Goal: Task Accomplishment & Management: Use online tool/utility

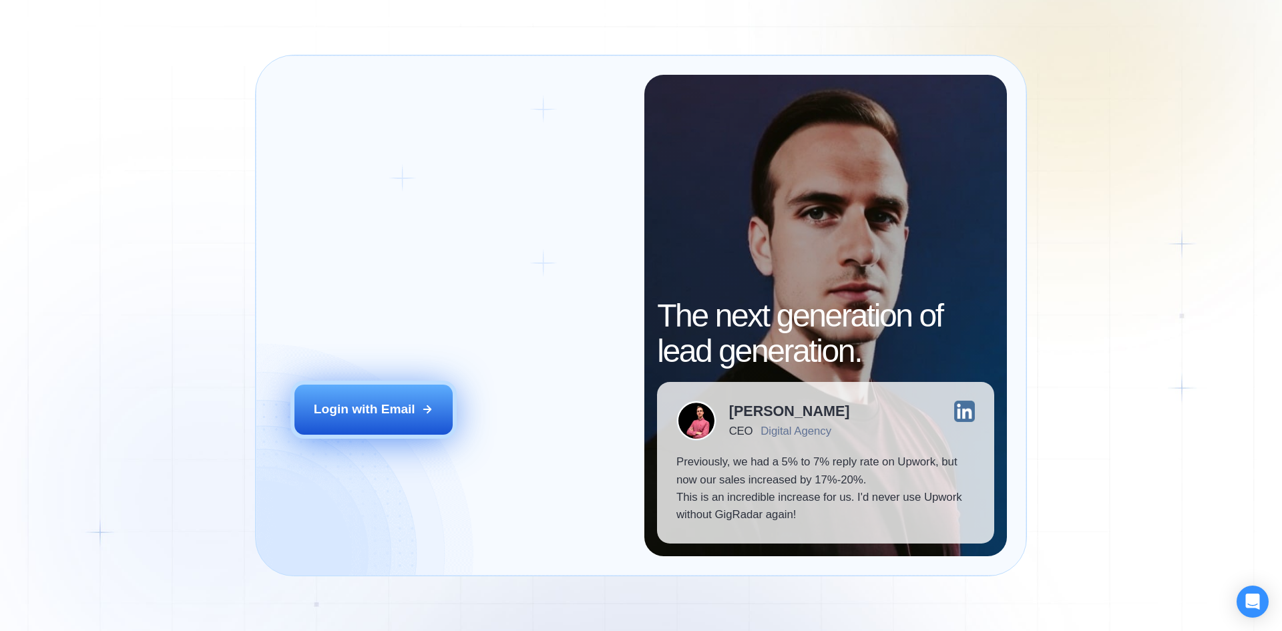
click at [380, 411] on div "Login with Email" at bounding box center [365, 409] width 102 height 17
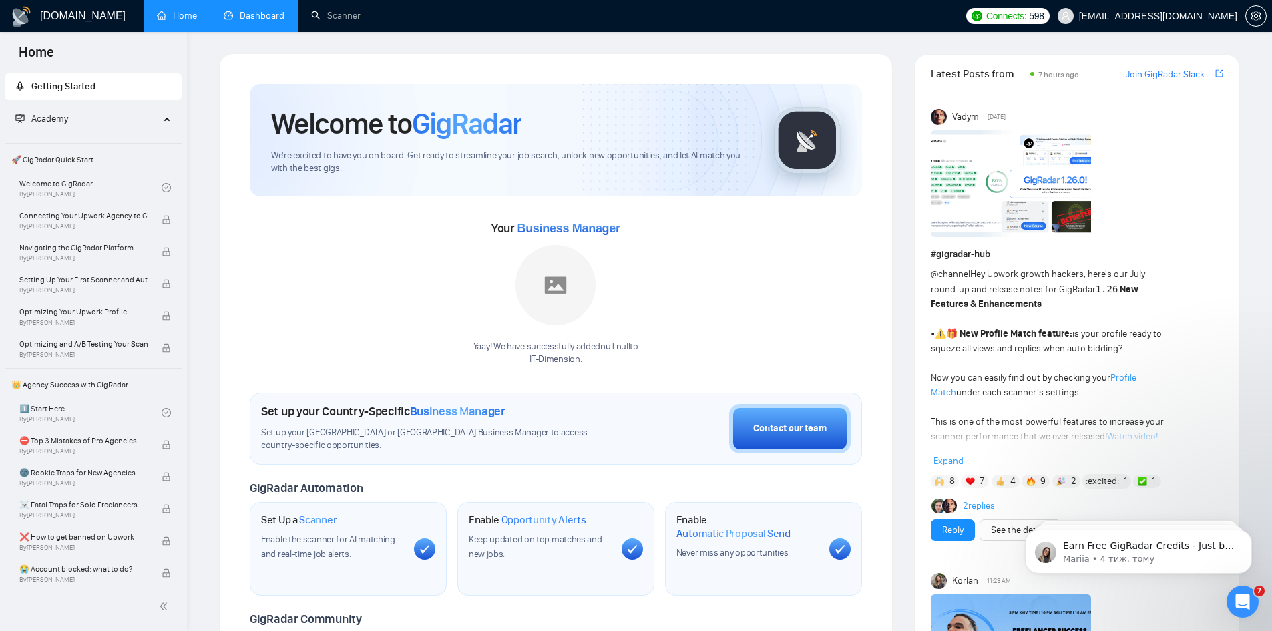
click at [255, 21] on link "Dashboard" at bounding box center [254, 15] width 61 height 11
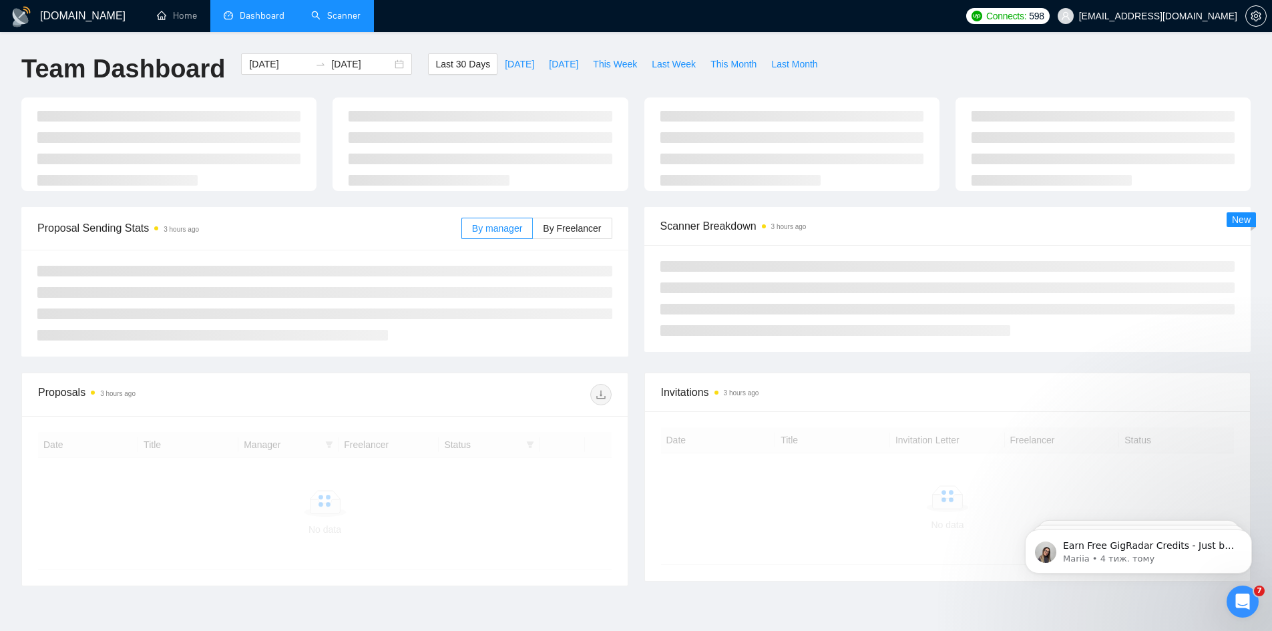
click at [338, 21] on link "Scanner" at bounding box center [335, 15] width 49 height 11
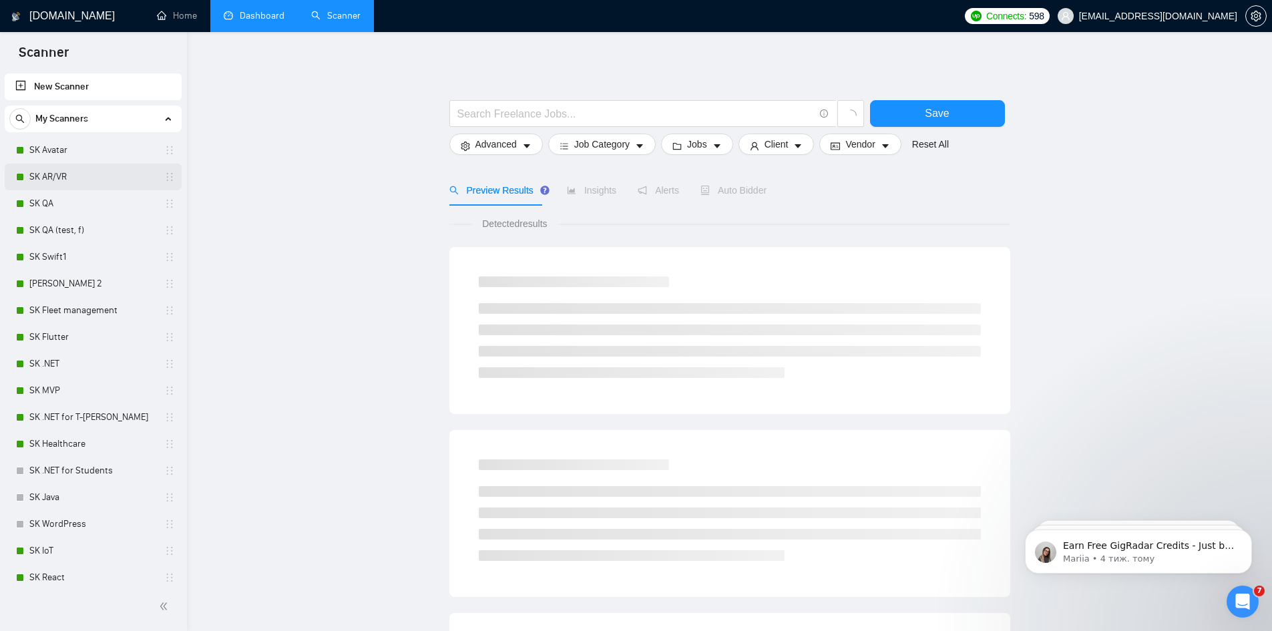
click at [67, 172] on link "SK AR/VR" at bounding box center [92, 177] width 127 height 27
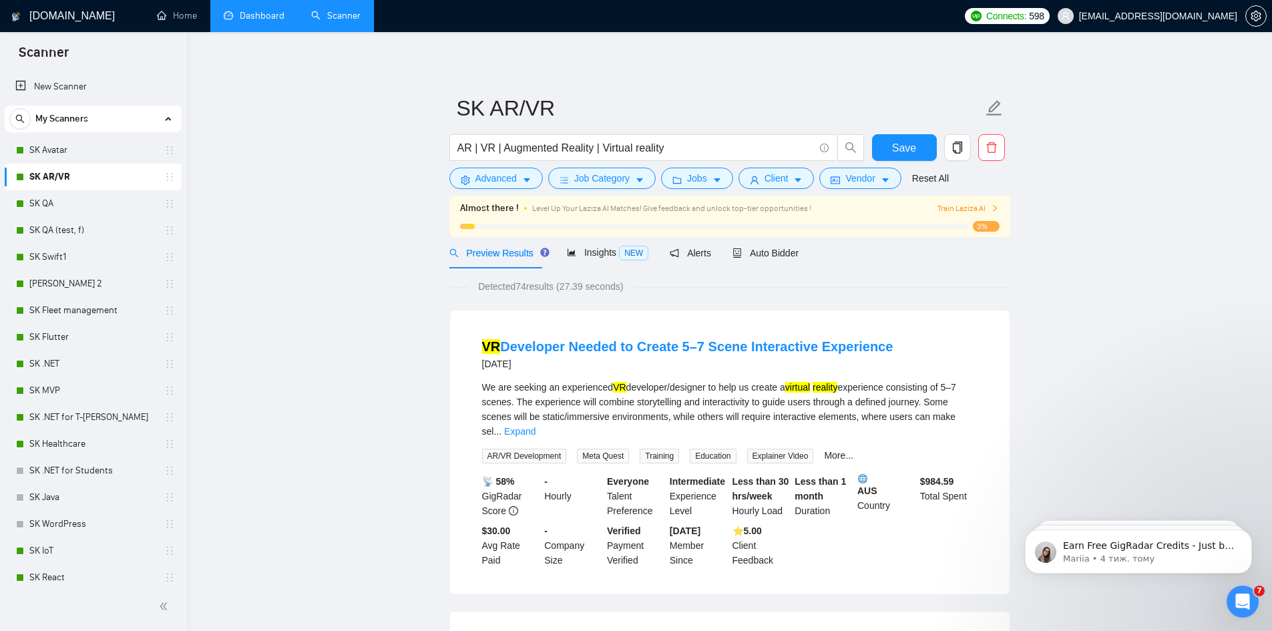
click at [268, 21] on link "Dashboard" at bounding box center [254, 15] width 61 height 11
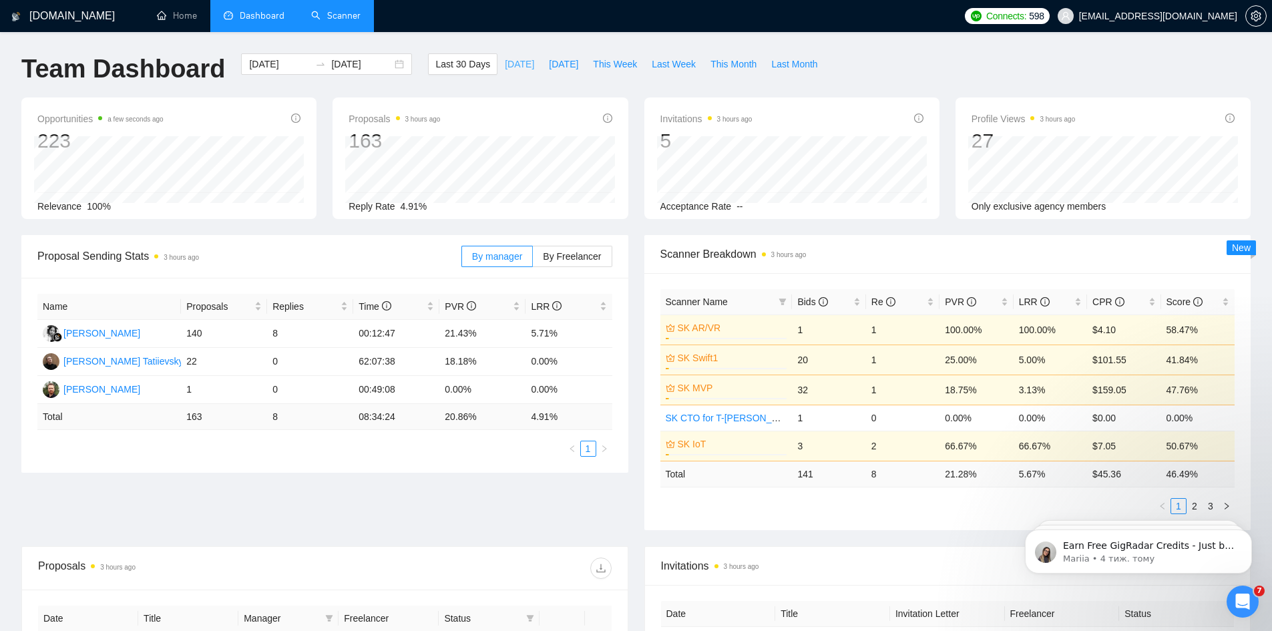
click at [506, 66] on span "[DATE]" at bounding box center [519, 64] width 29 height 15
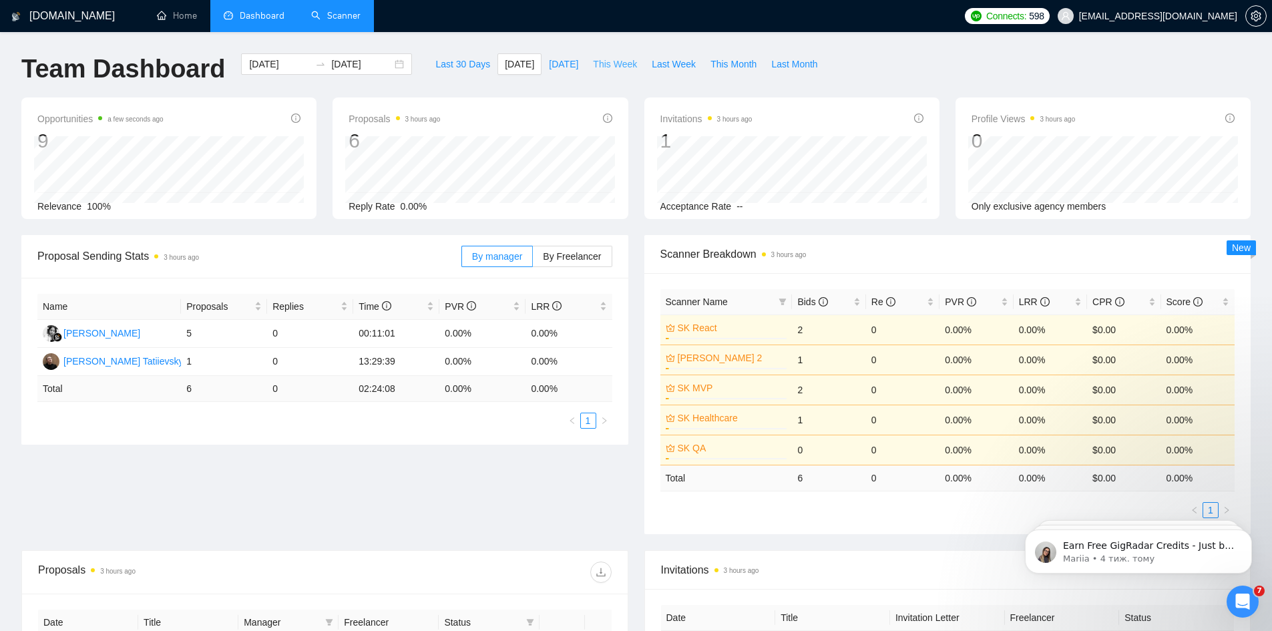
click at [600, 68] on span "This Week" at bounding box center [615, 64] width 44 height 15
type input "[DATE]"
click at [653, 63] on span "Last Week" at bounding box center [674, 64] width 44 height 15
type input "[DATE]"
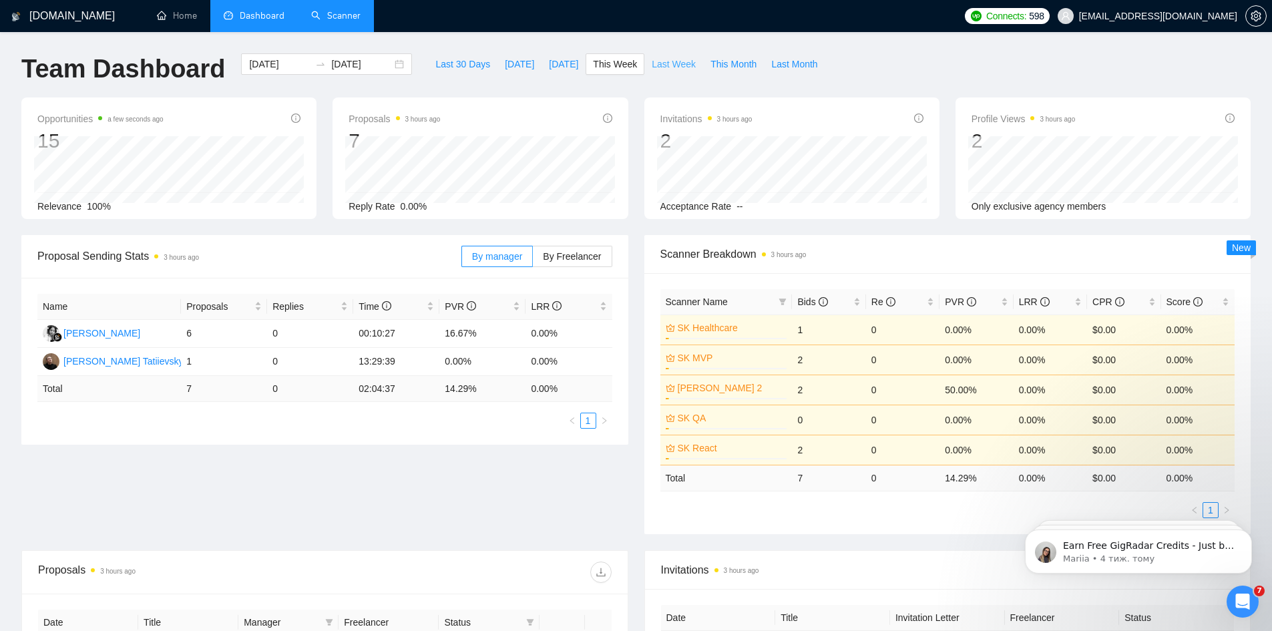
type input "[DATE]"
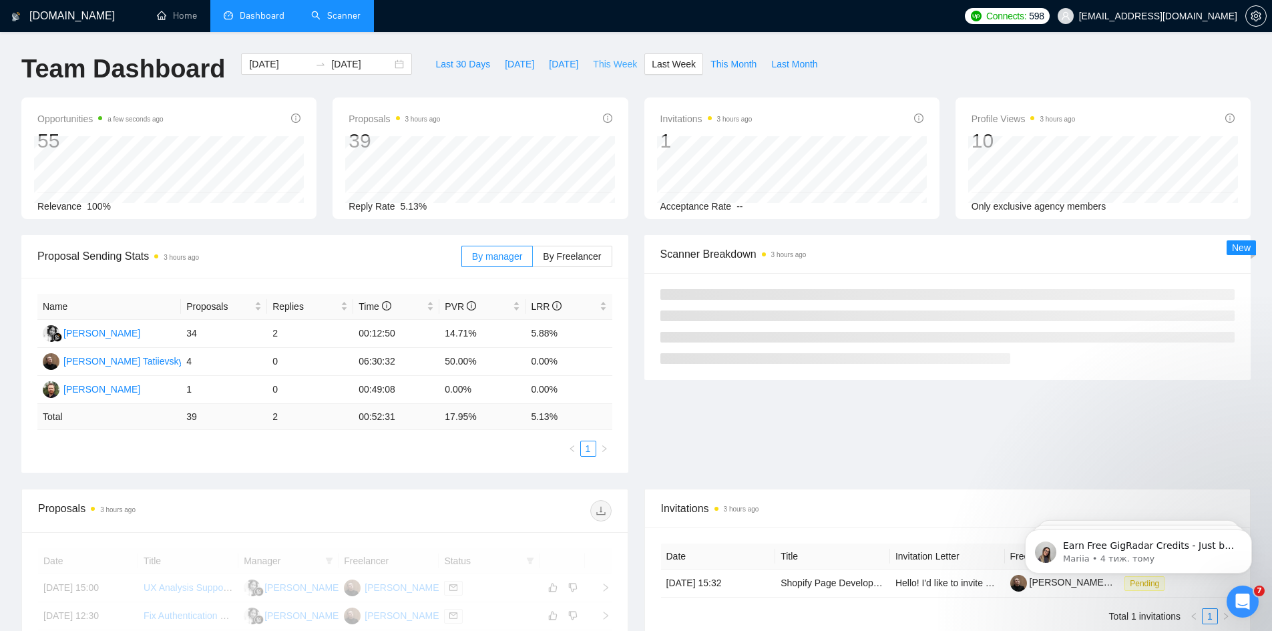
click at [620, 62] on span "This Week" at bounding box center [615, 64] width 44 height 15
type input "[DATE]"
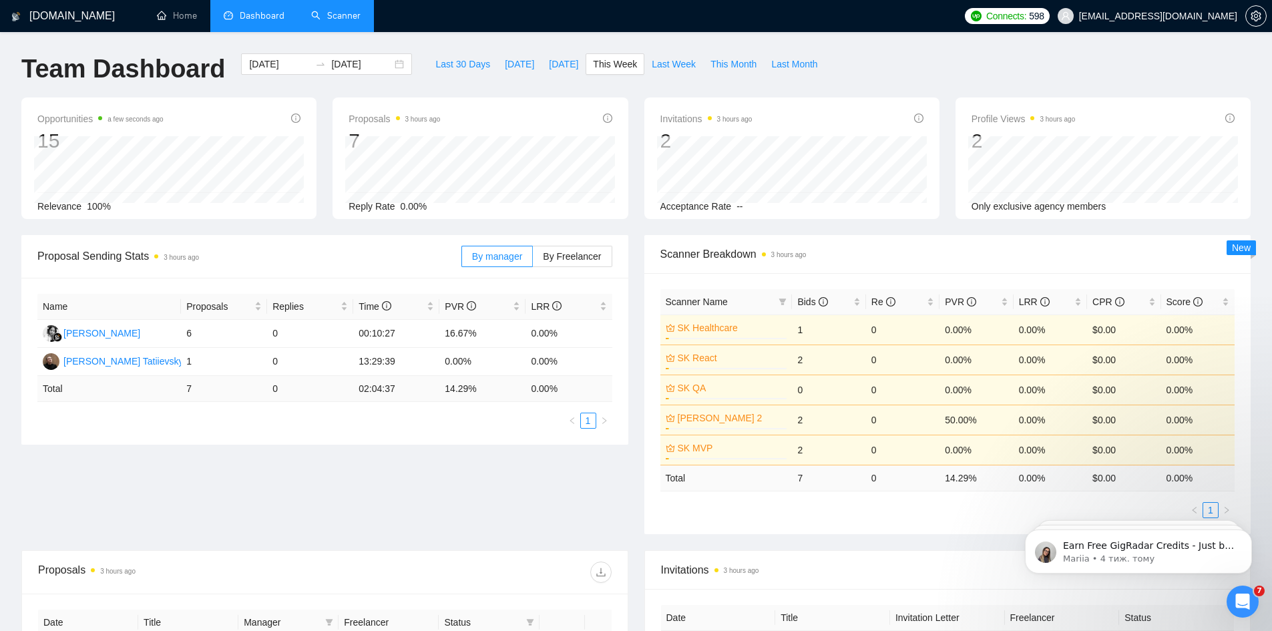
click at [335, 17] on link "Scanner" at bounding box center [335, 15] width 49 height 11
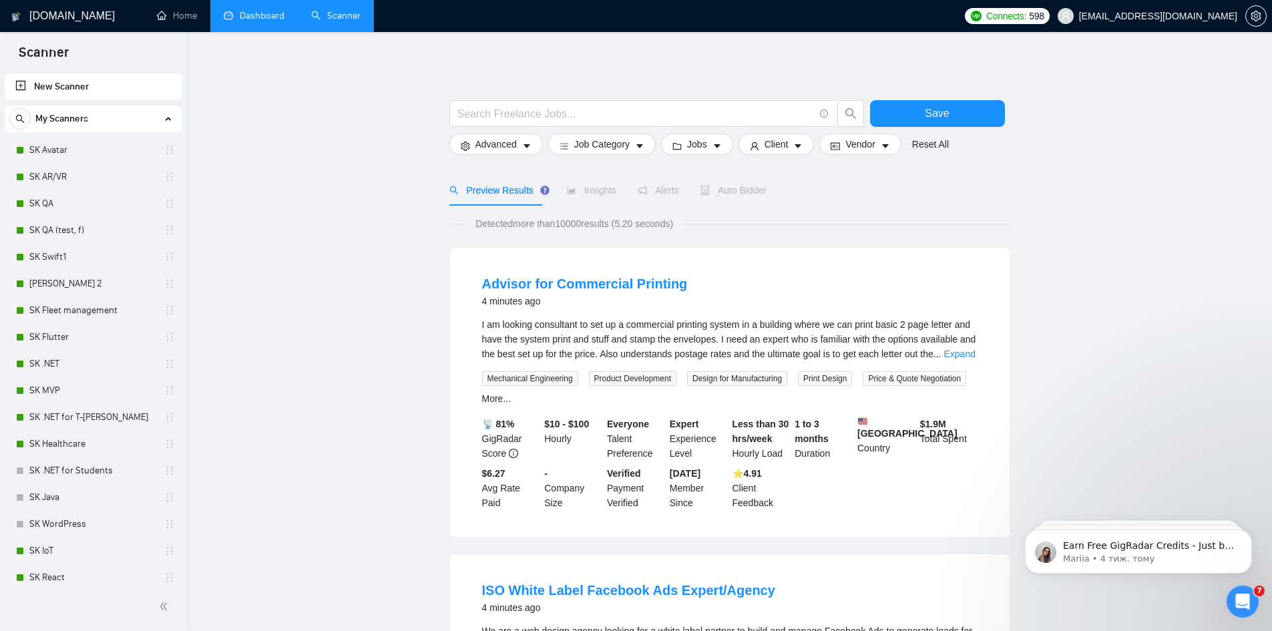
click at [250, 21] on link "Dashboard" at bounding box center [254, 15] width 61 height 11
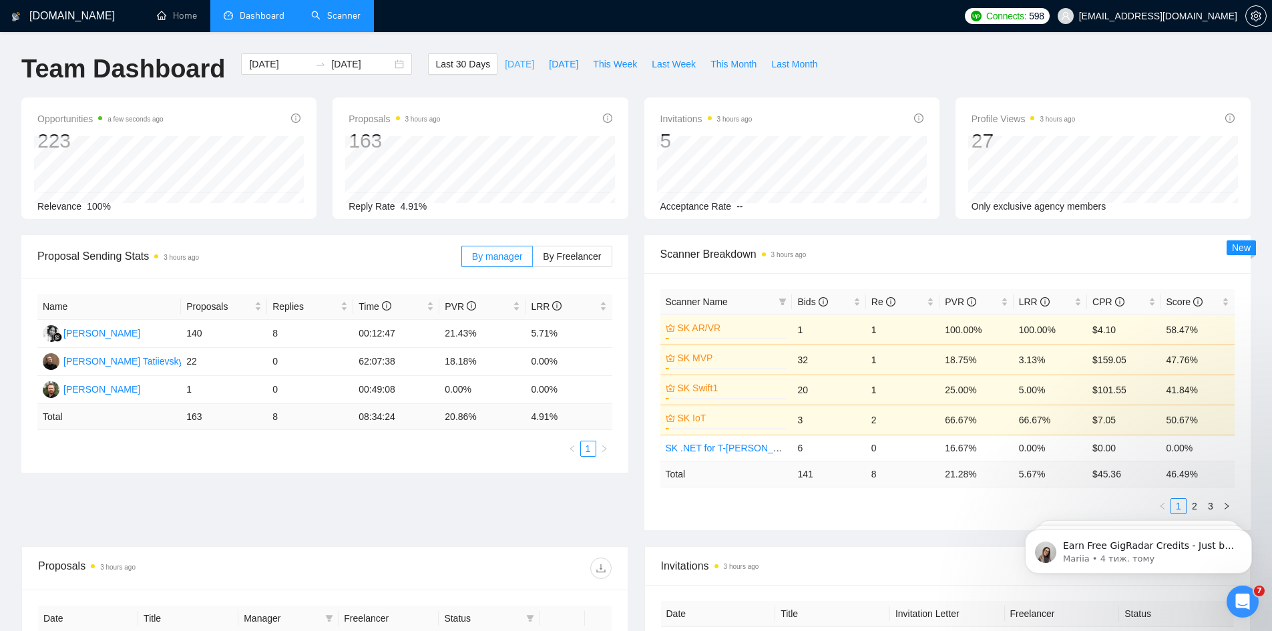
click at [505, 66] on span "[DATE]" at bounding box center [519, 64] width 29 height 15
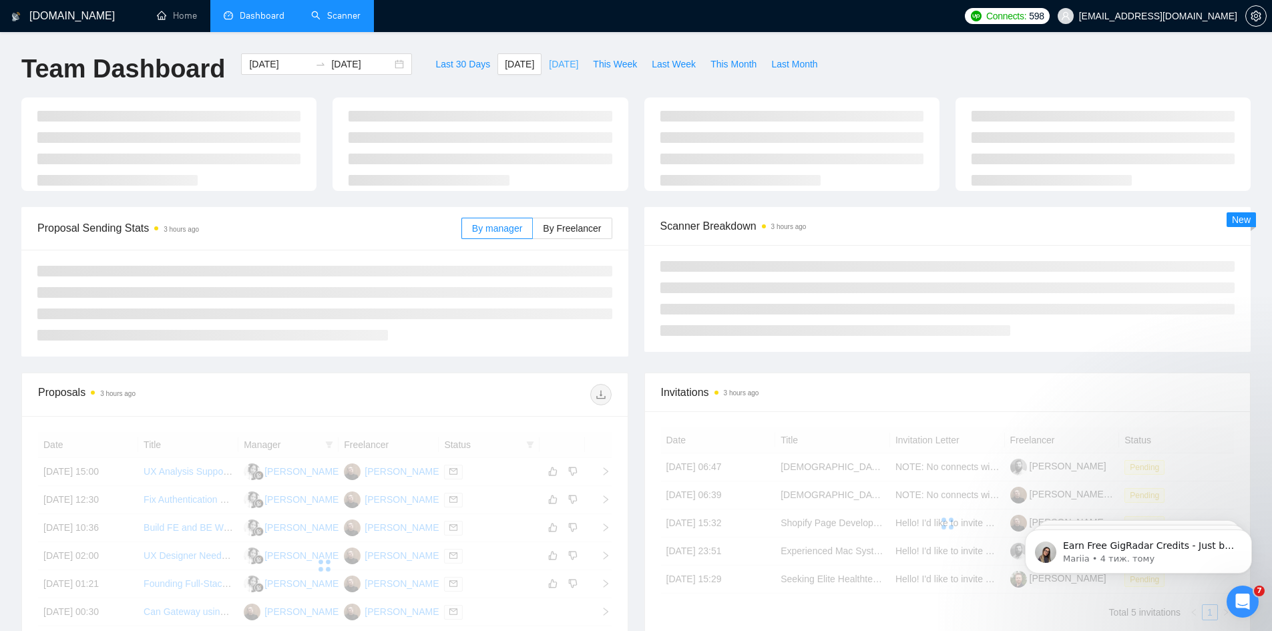
click at [555, 65] on span "[DATE]" at bounding box center [563, 64] width 29 height 15
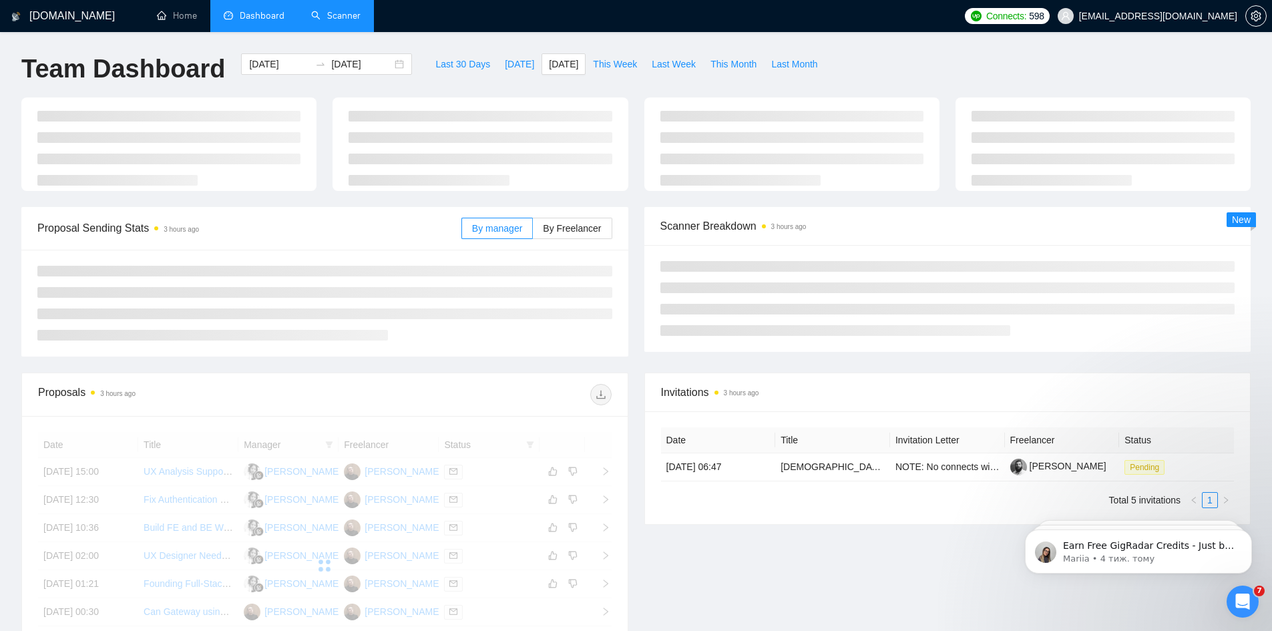
type input "[DATE]"
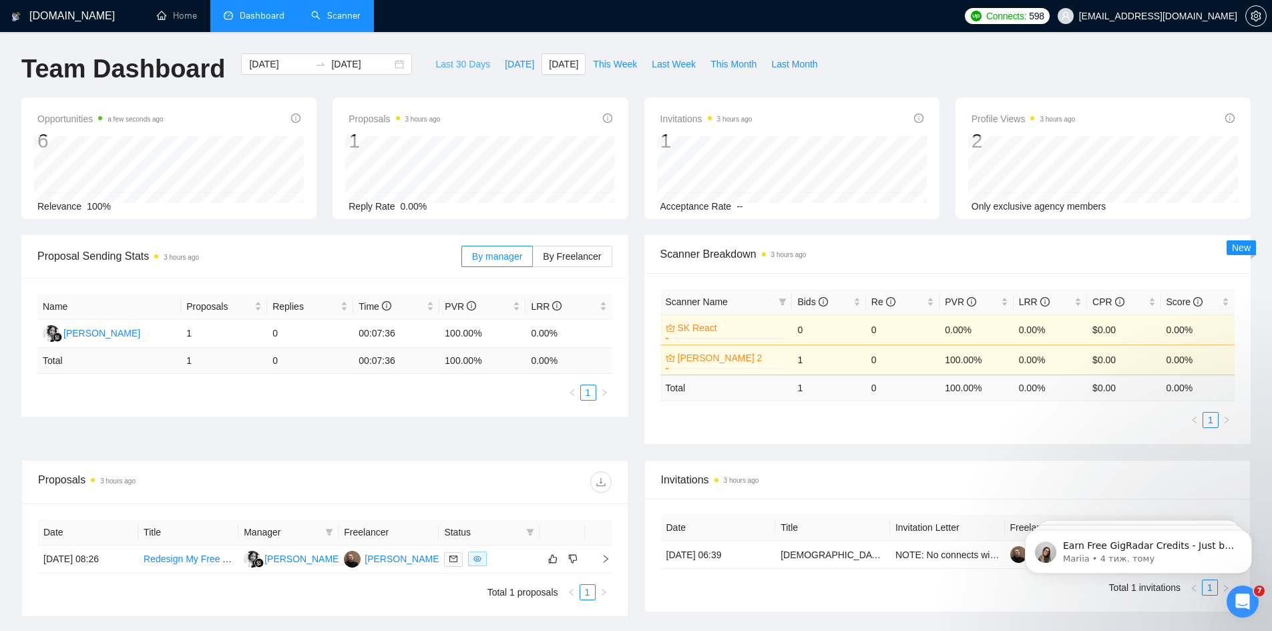
click at [472, 57] on span "Last 30 Days" at bounding box center [463, 64] width 55 height 15
type input "[DATE]"
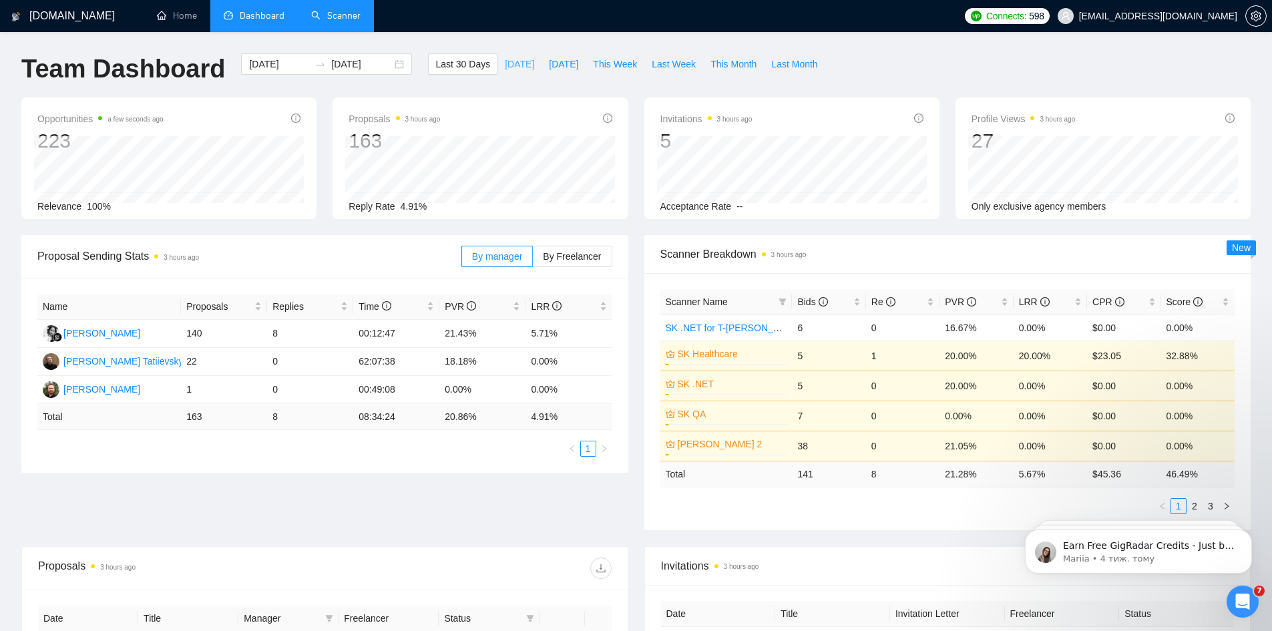
click at [505, 67] on span "[DATE]" at bounding box center [519, 64] width 29 height 15
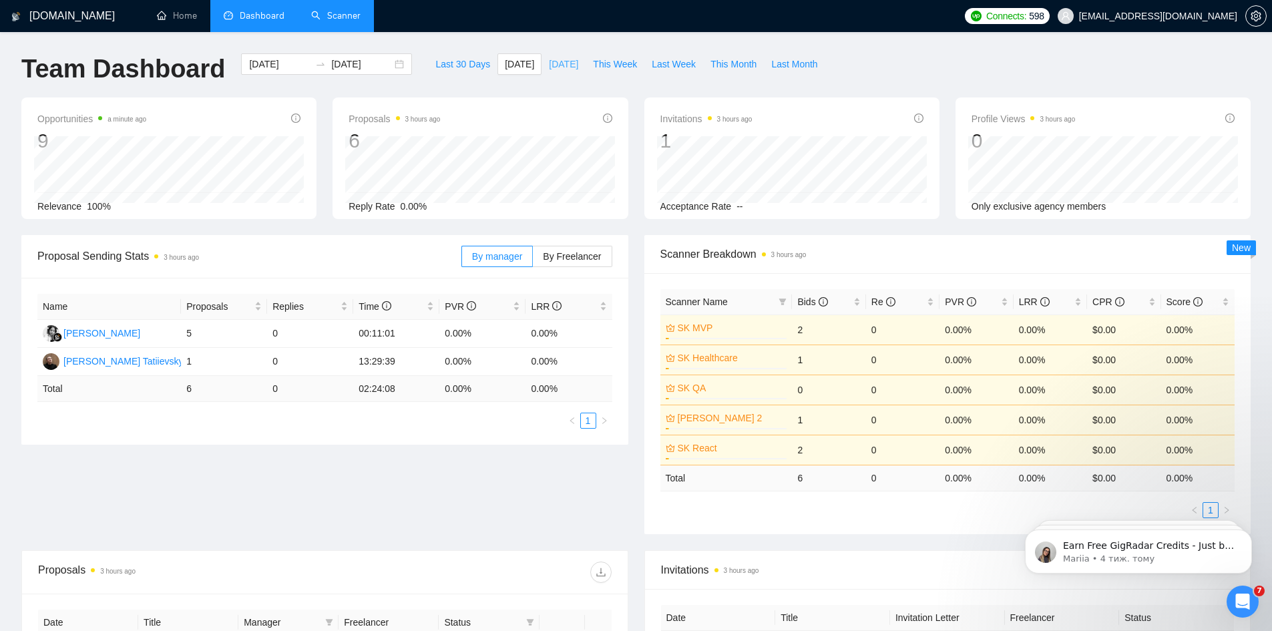
click at [549, 59] on span "[DATE]" at bounding box center [563, 64] width 29 height 15
type input "[DATE]"
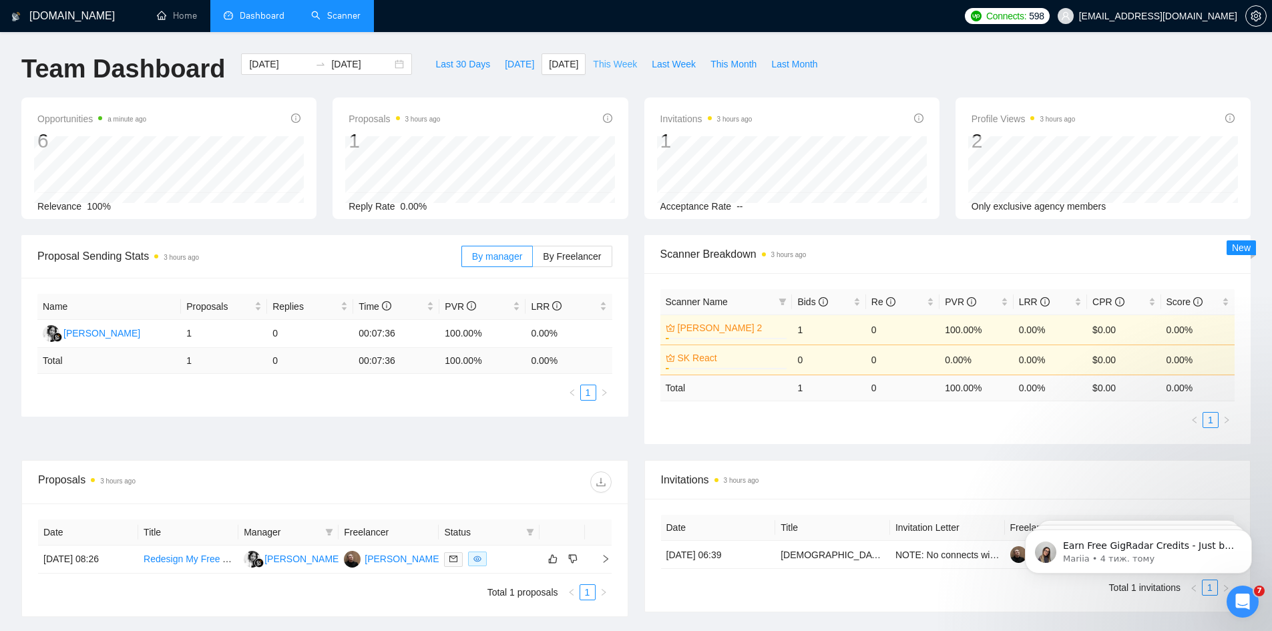
click at [626, 67] on button "This Week" at bounding box center [615, 63] width 59 height 21
type input "[DATE]"
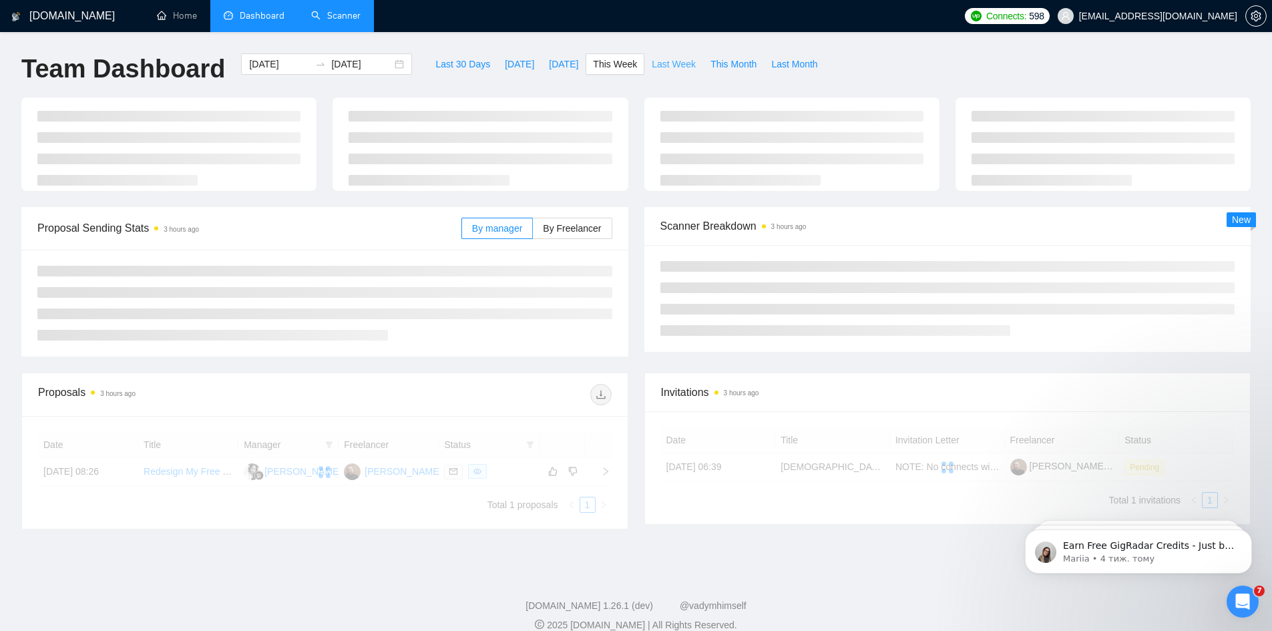
click at [667, 59] on span "Last Week" at bounding box center [674, 64] width 44 height 15
type input "[DATE]"
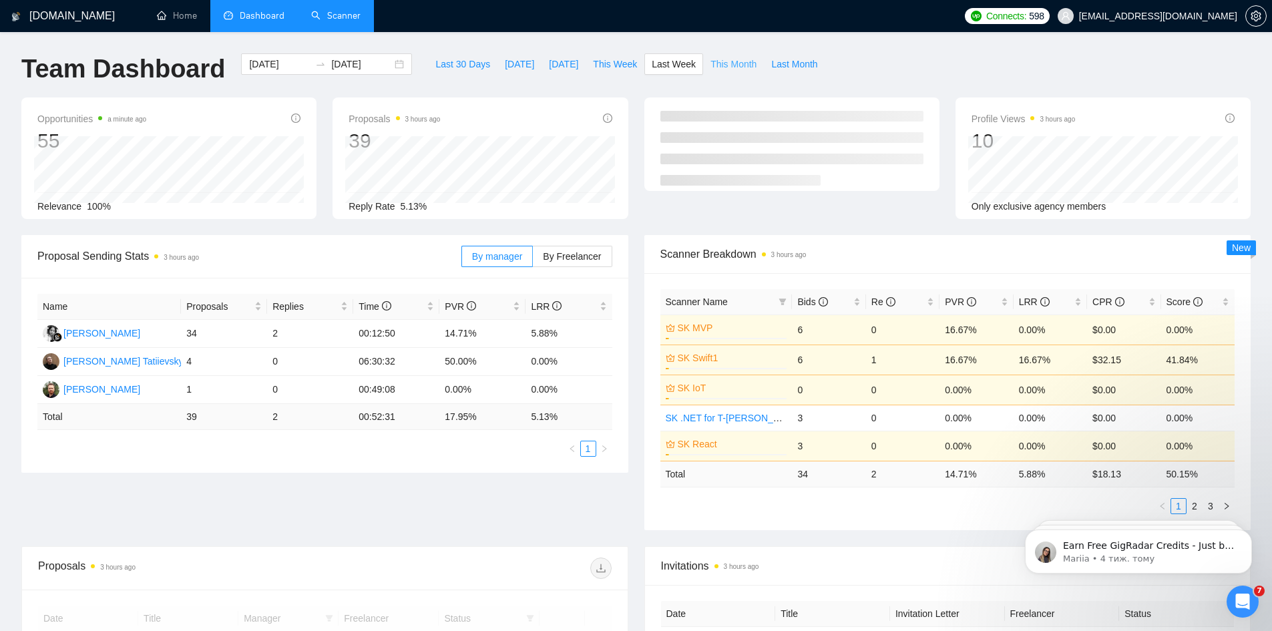
click at [720, 63] on span "This Month" at bounding box center [734, 64] width 46 height 15
type input "[DATE]"
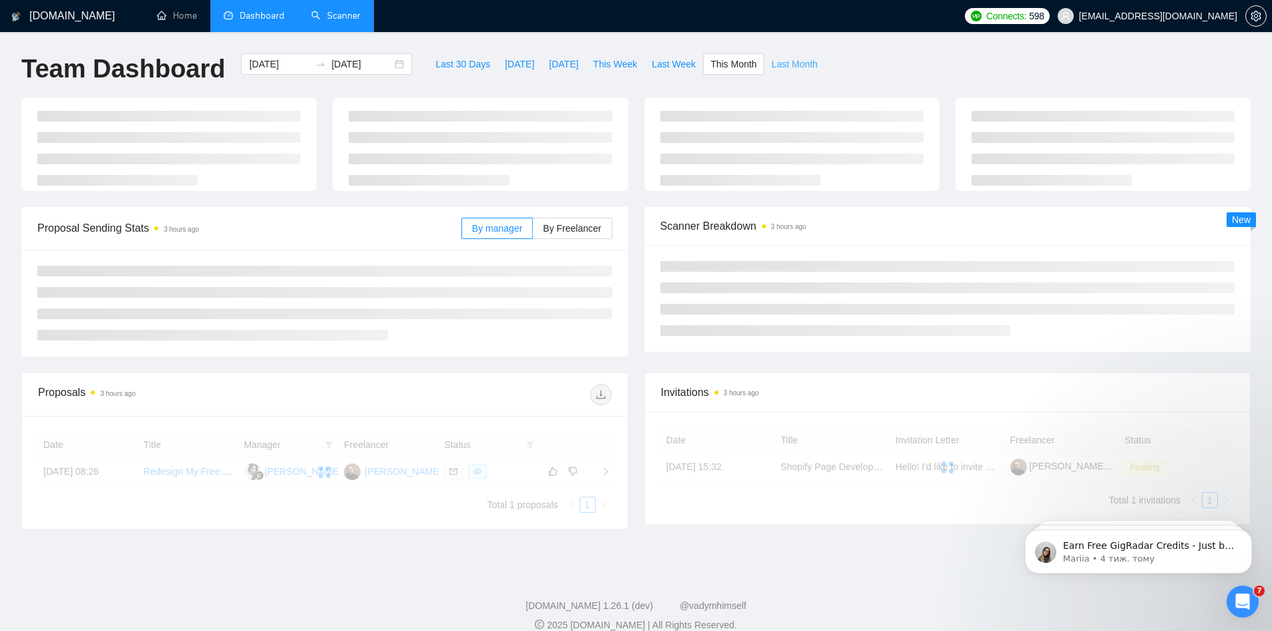
click at [771, 62] on span "Last Month" at bounding box center [794, 64] width 46 height 15
type input "[DATE]"
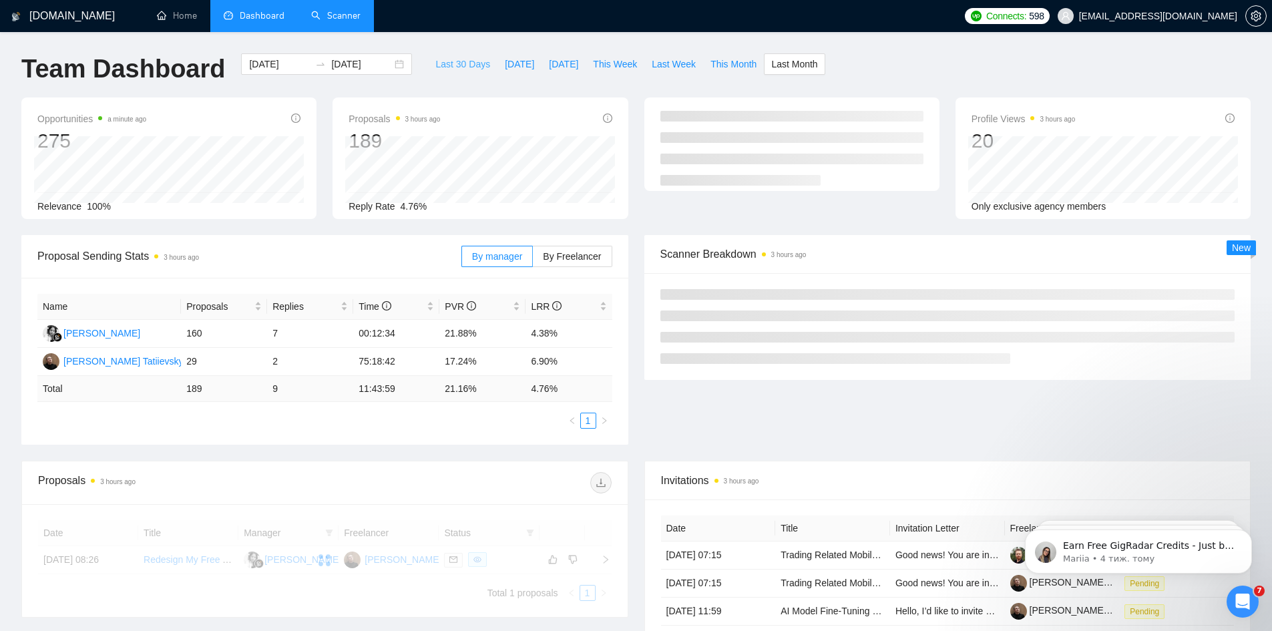
click at [434, 73] on button "Last 30 Days" at bounding box center [462, 63] width 69 height 21
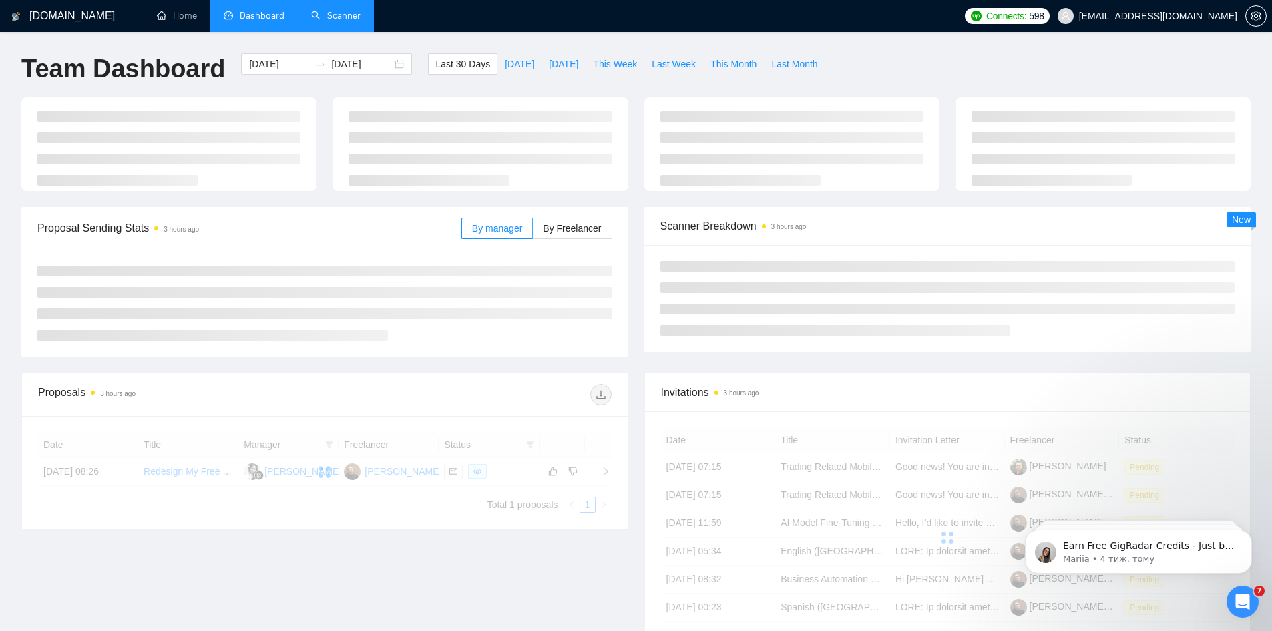
type input "[DATE]"
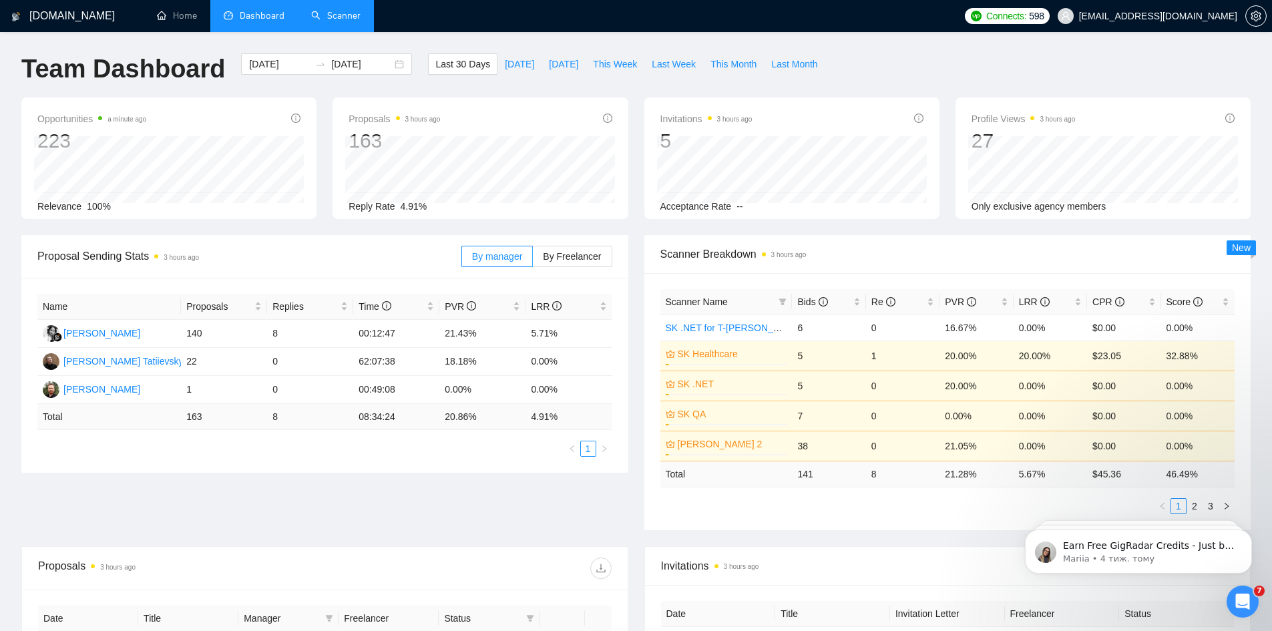
click at [339, 21] on link "Scanner" at bounding box center [335, 15] width 49 height 11
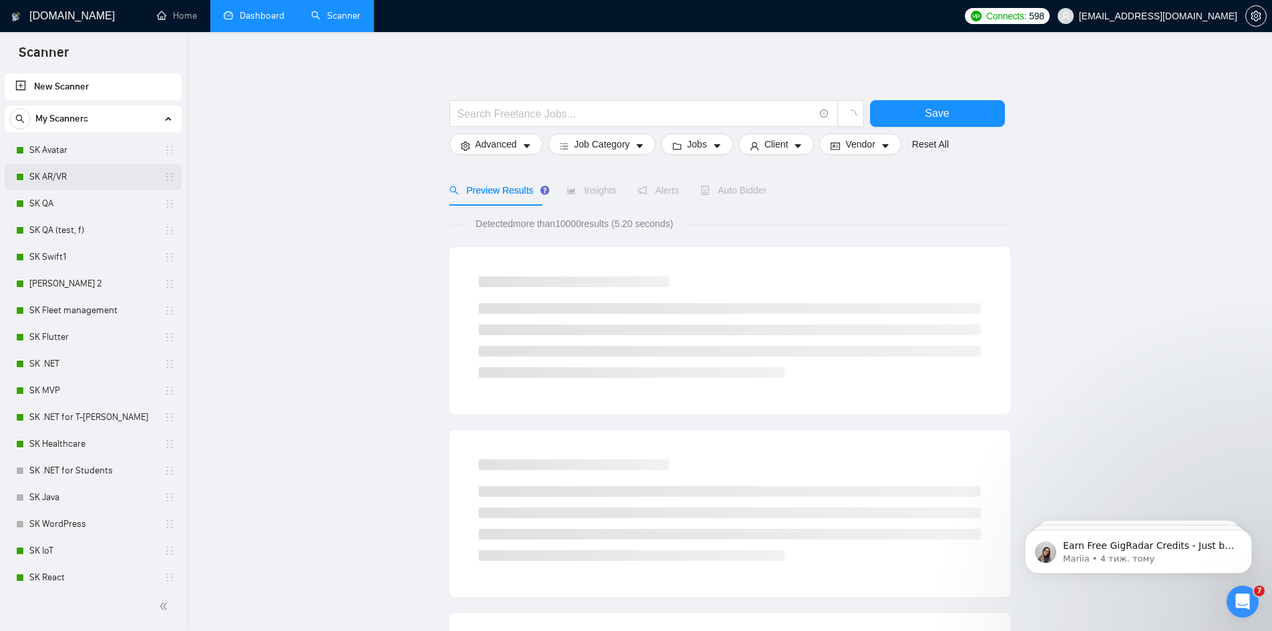
click at [66, 178] on link "SK AR/VR" at bounding box center [92, 177] width 127 height 27
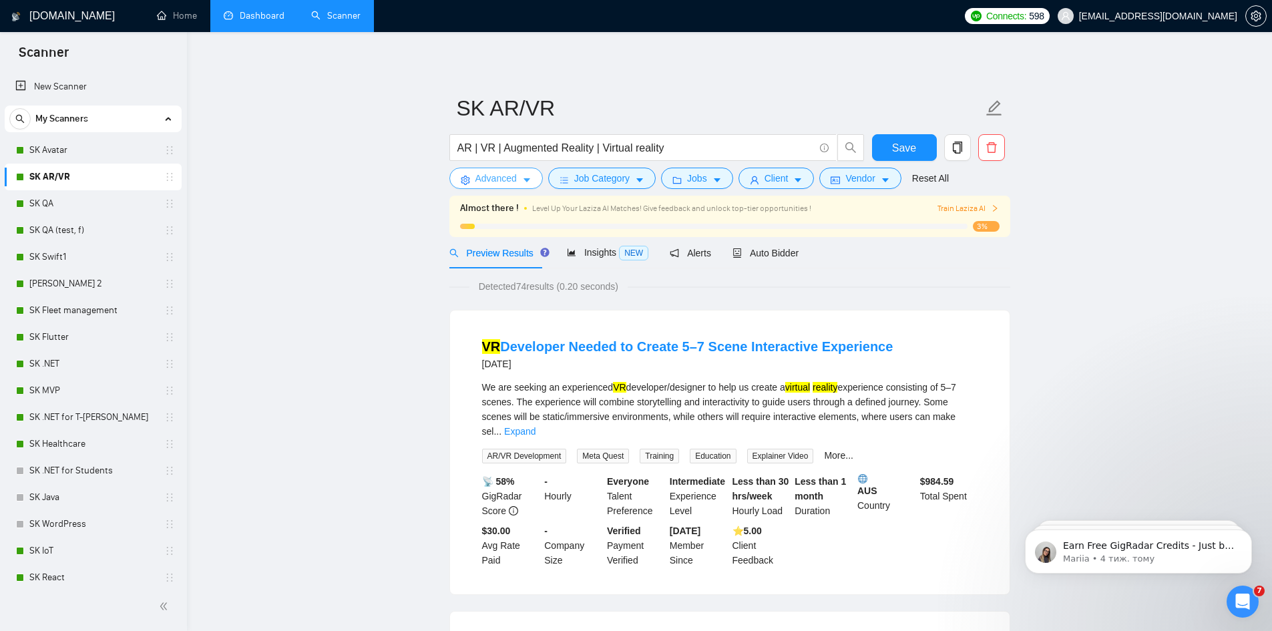
click at [510, 172] on span "Advanced" at bounding box center [496, 178] width 41 height 15
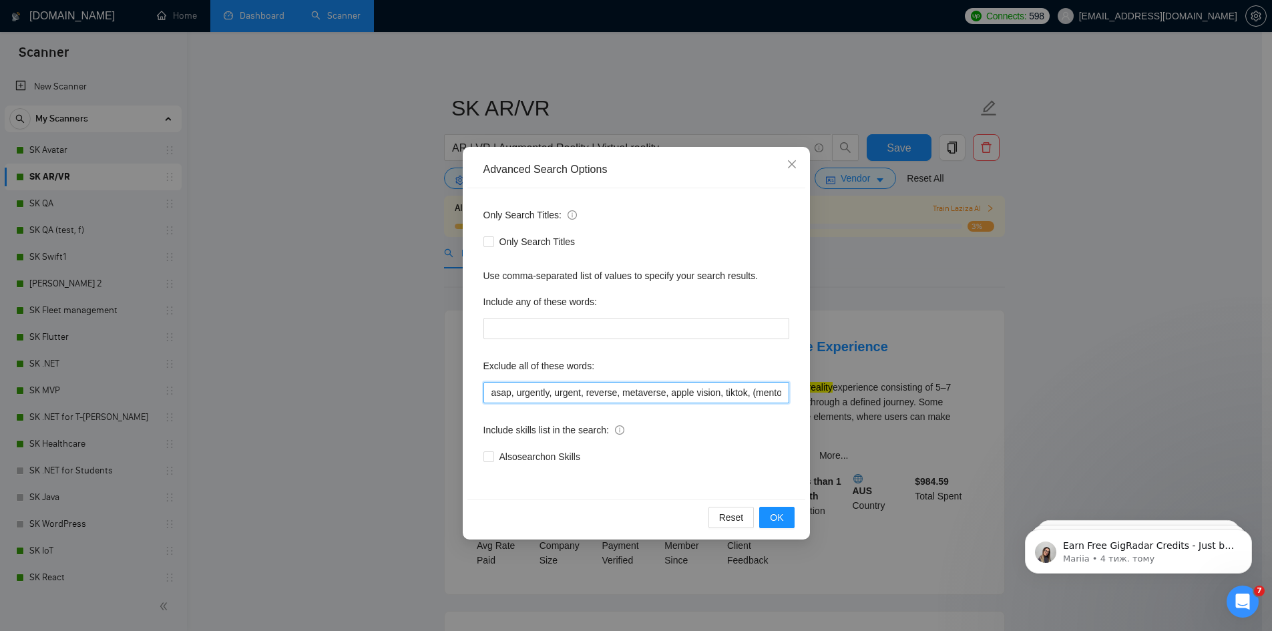
drag, startPoint x: 657, startPoint y: 393, endPoint x: 624, endPoint y: 387, distance: 33.9
click at [624, 387] on input "asap, urgently, urgent, reverse, metaverse, apple vision, tiktok, (mentor*), we…" at bounding box center [637, 392] width 306 height 21
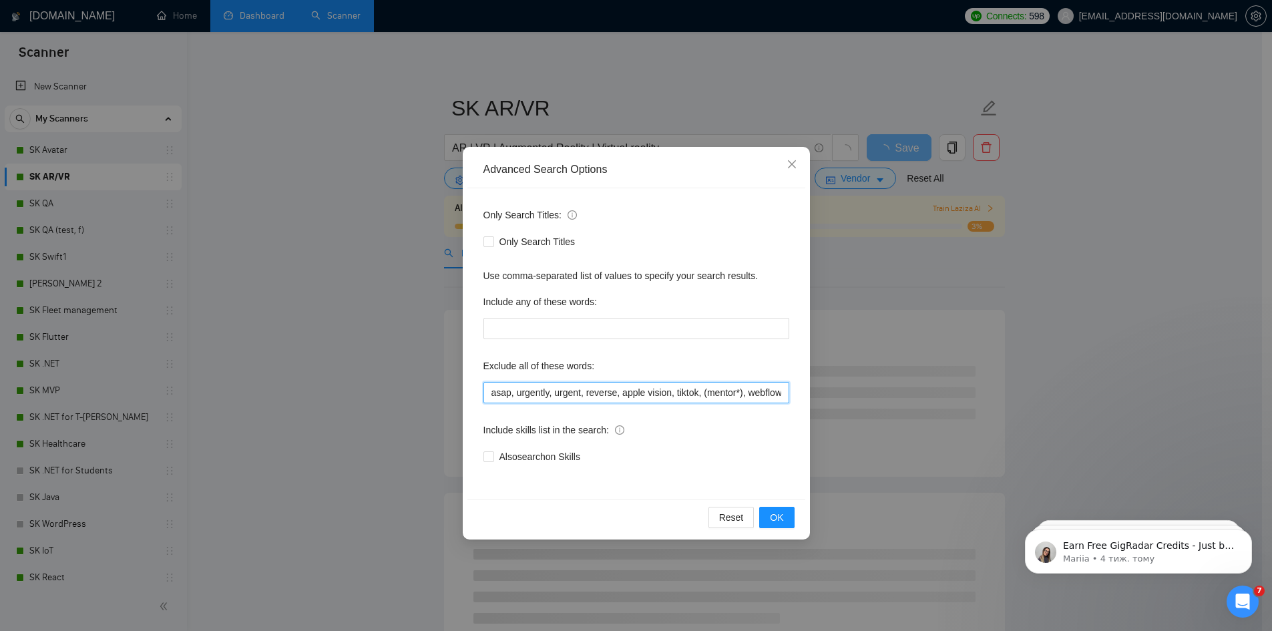
drag, startPoint x: 621, startPoint y: 391, endPoint x: 665, endPoint y: 397, distance: 45.2
click at [665, 397] on input "asap, urgently, urgent, reverse, apple vision, tiktok, (mentor*), webflow, SEO,…" at bounding box center [637, 392] width 306 height 21
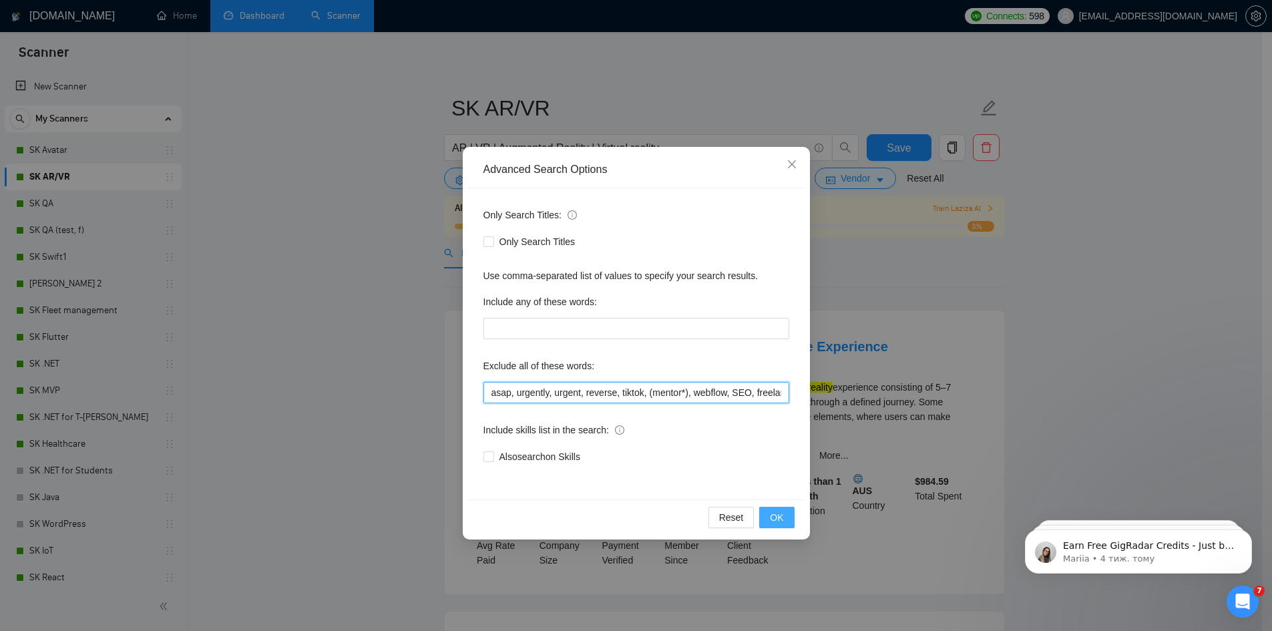
type input "asap, urgently, urgent, reverse, tiktok, (mentor*), webflow, SEO, freelancer, i…"
click at [780, 522] on span "OK" at bounding box center [776, 517] width 13 height 15
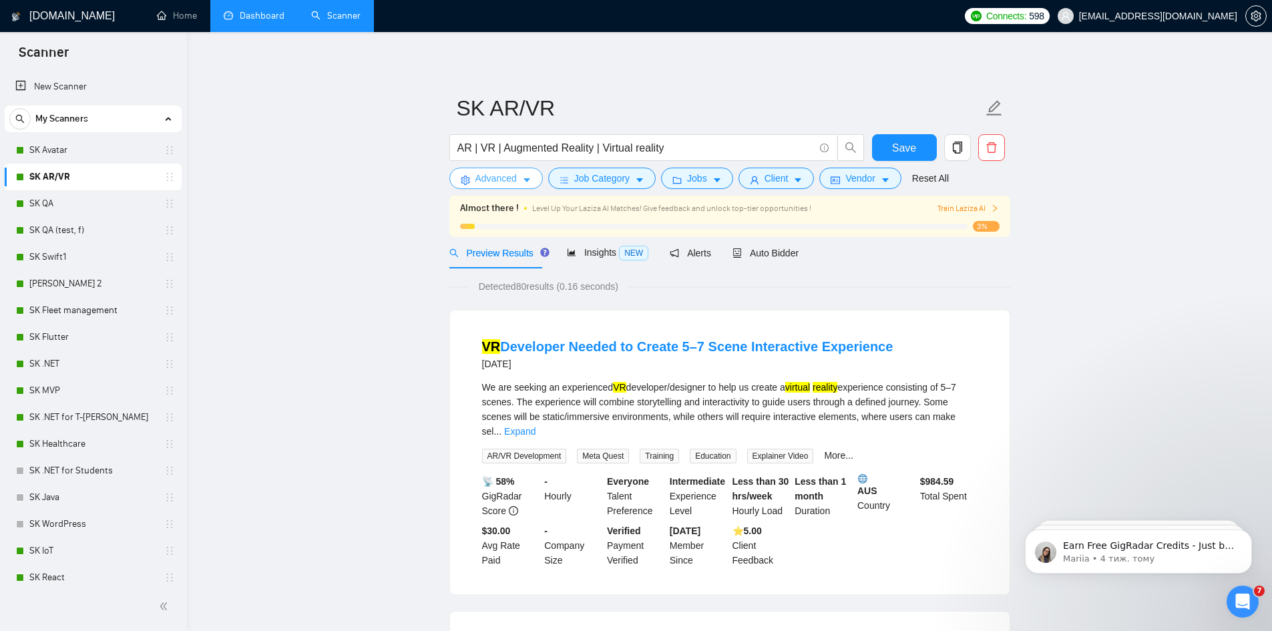
click at [495, 172] on span "Advanced" at bounding box center [496, 178] width 41 height 15
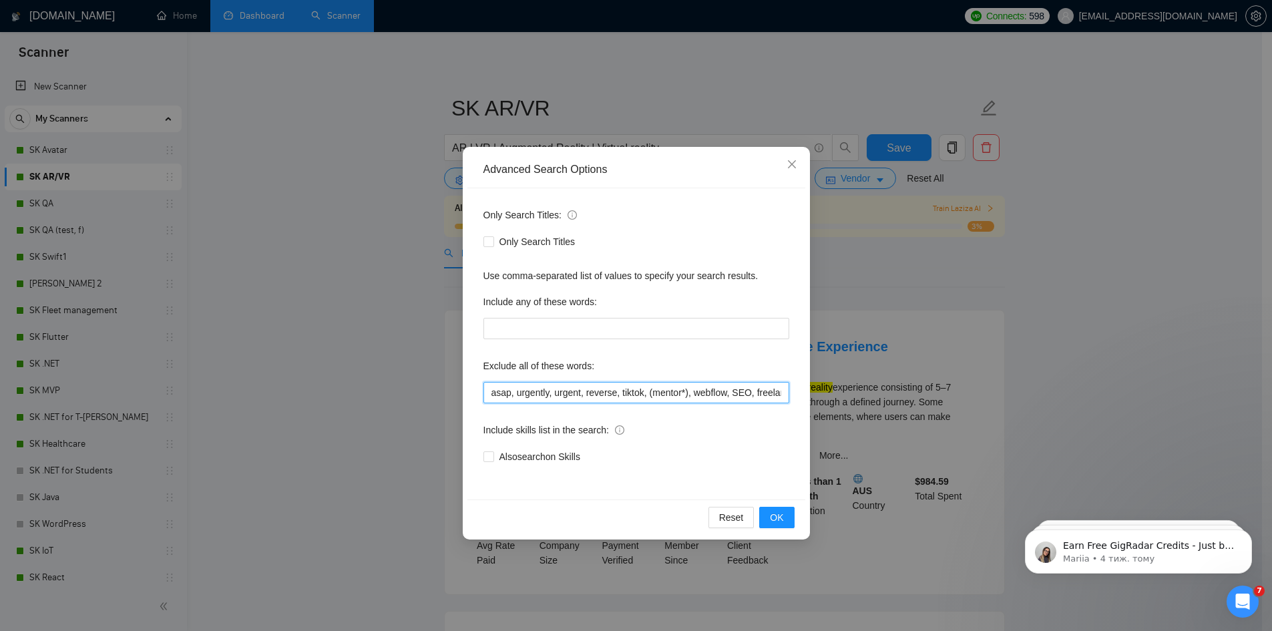
drag, startPoint x: 755, startPoint y: 391, endPoint x: 310, endPoint y: 379, distance: 445.7
click at [374, 364] on div "Advanced Search Options Only Search Titles: Only Search Titles Use comma-separa…" at bounding box center [636, 315] width 1272 height 631
click at [514, 452] on span "Also search on Skills" at bounding box center [540, 457] width 92 height 15
click at [493, 452] on input "Also search on Skills" at bounding box center [488, 456] width 9 height 9
checkbox input "true"
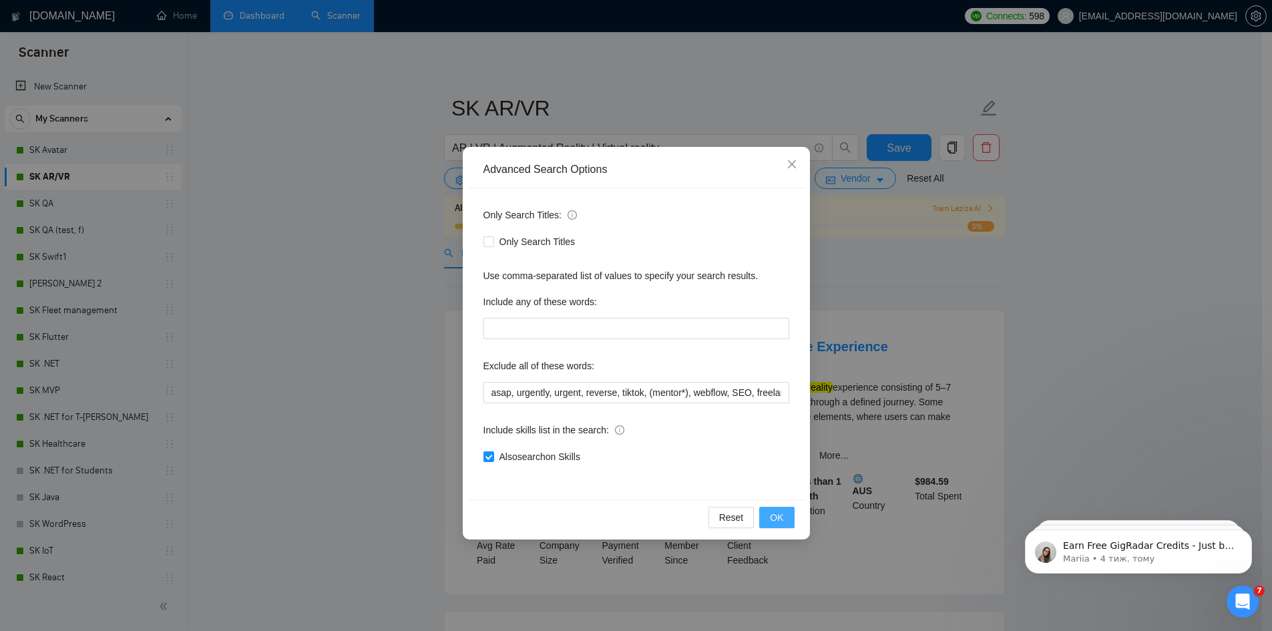
click at [790, 508] on button "OK" at bounding box center [776, 517] width 35 height 21
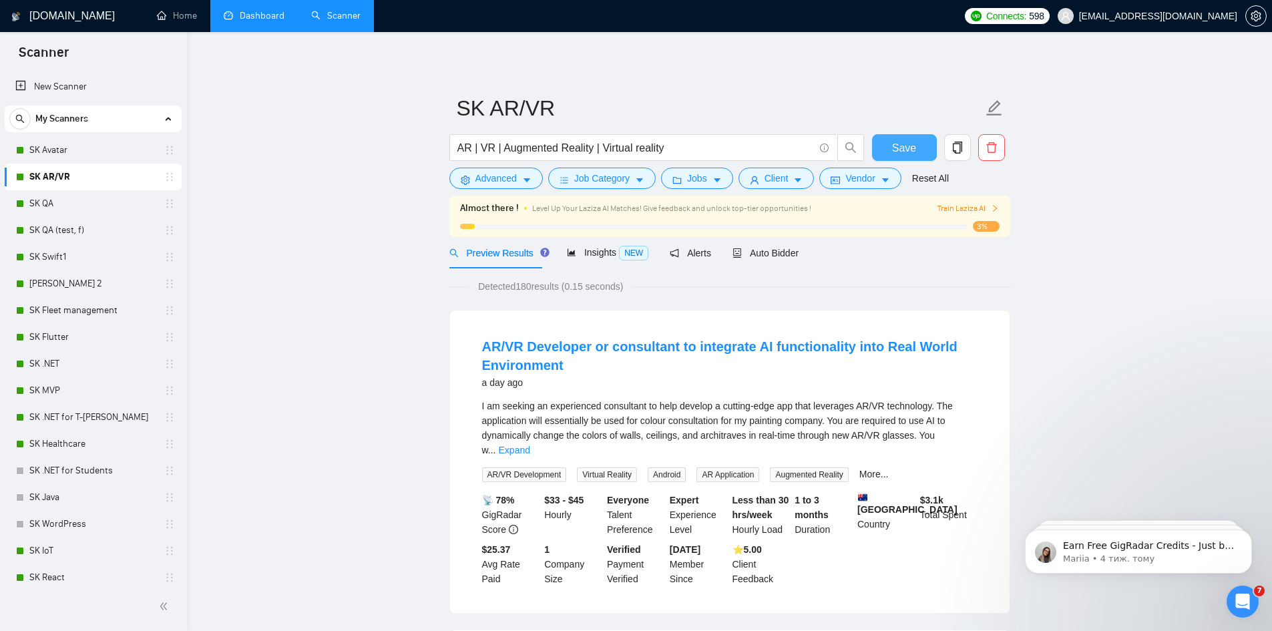
click at [898, 138] on button "Save" at bounding box center [904, 147] width 65 height 27
click at [82, 222] on link "SK QA (test, f)" at bounding box center [92, 230] width 127 height 27
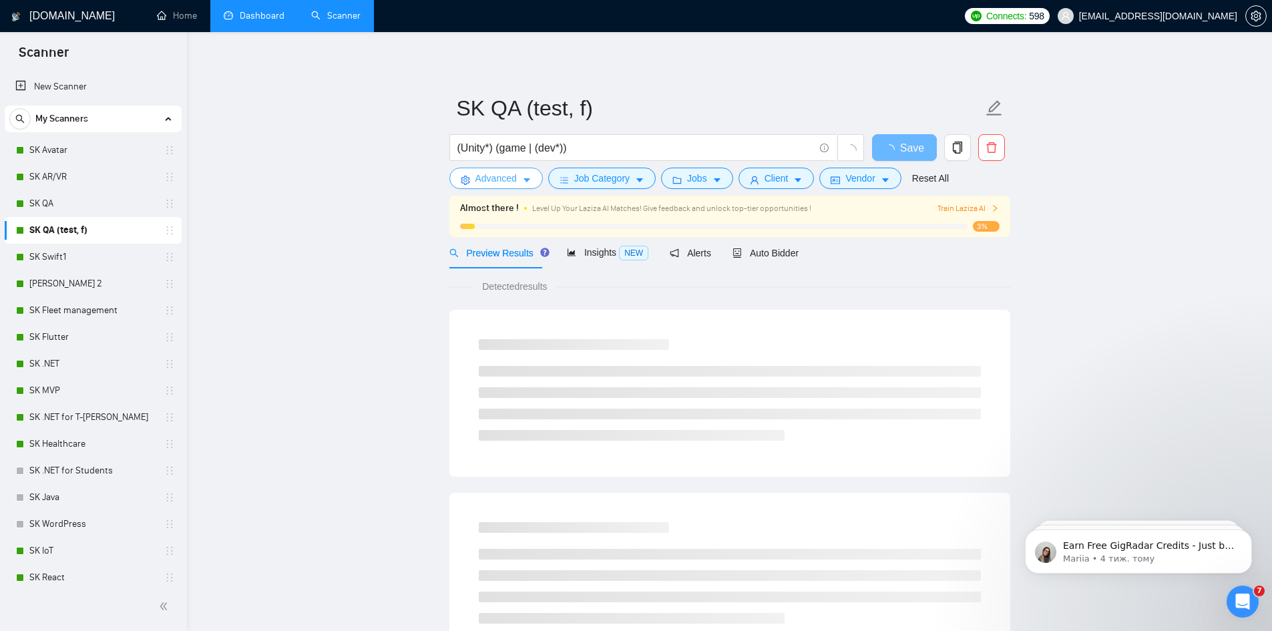
click at [507, 181] on span "Advanced" at bounding box center [496, 178] width 41 height 15
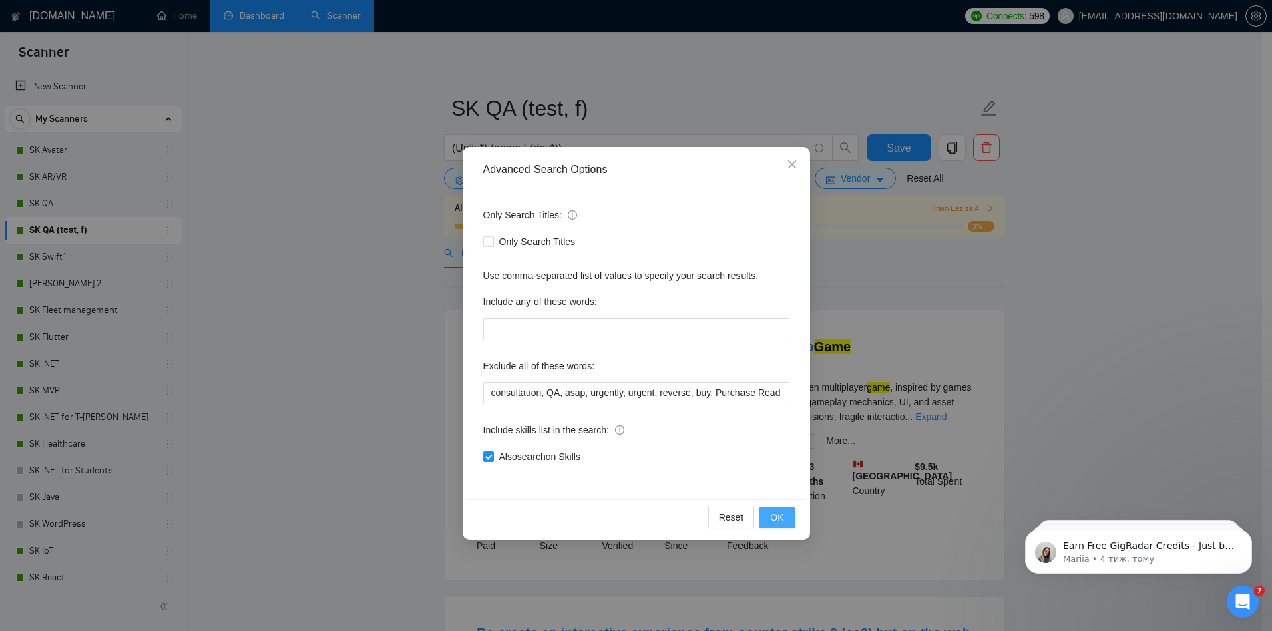
click at [778, 513] on span "OK" at bounding box center [776, 517] width 13 height 15
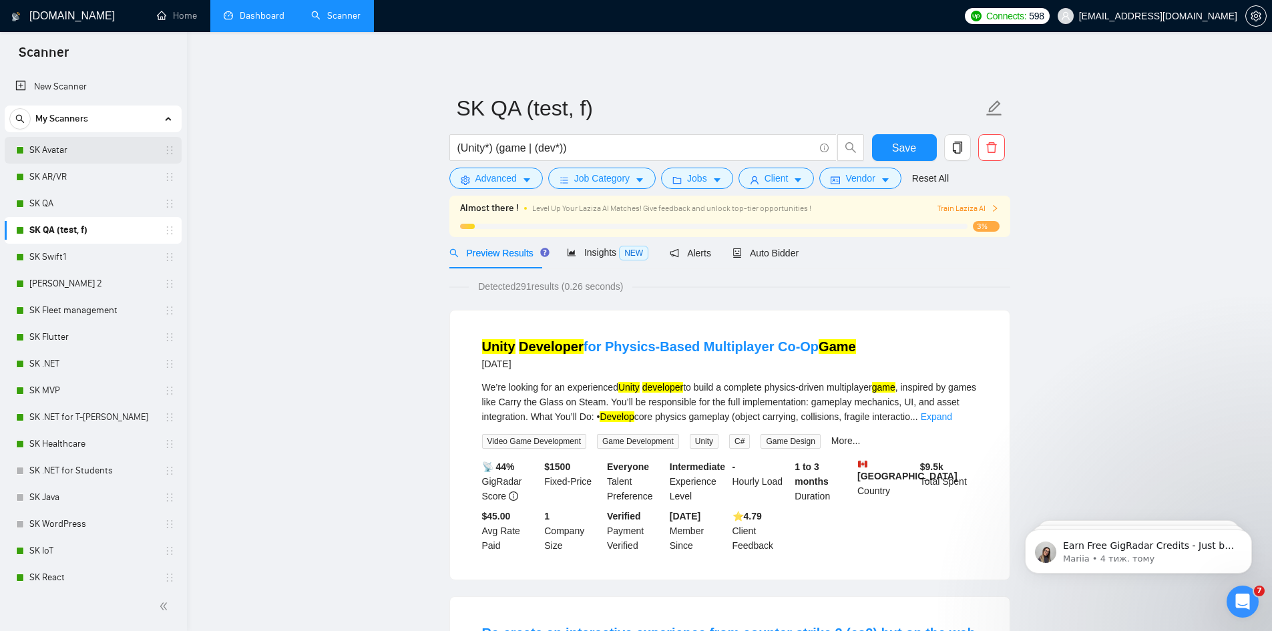
click at [67, 159] on link "SK Avatar" at bounding box center [92, 150] width 127 height 27
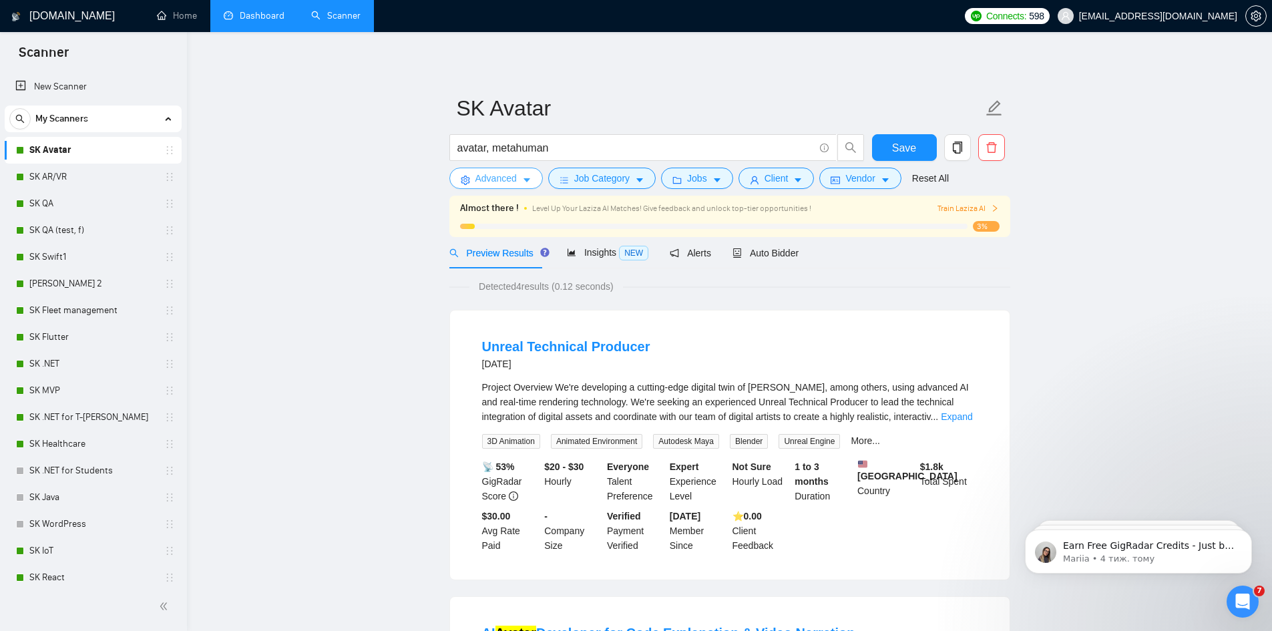
click at [493, 188] on button "Advanced" at bounding box center [497, 178] width 94 height 21
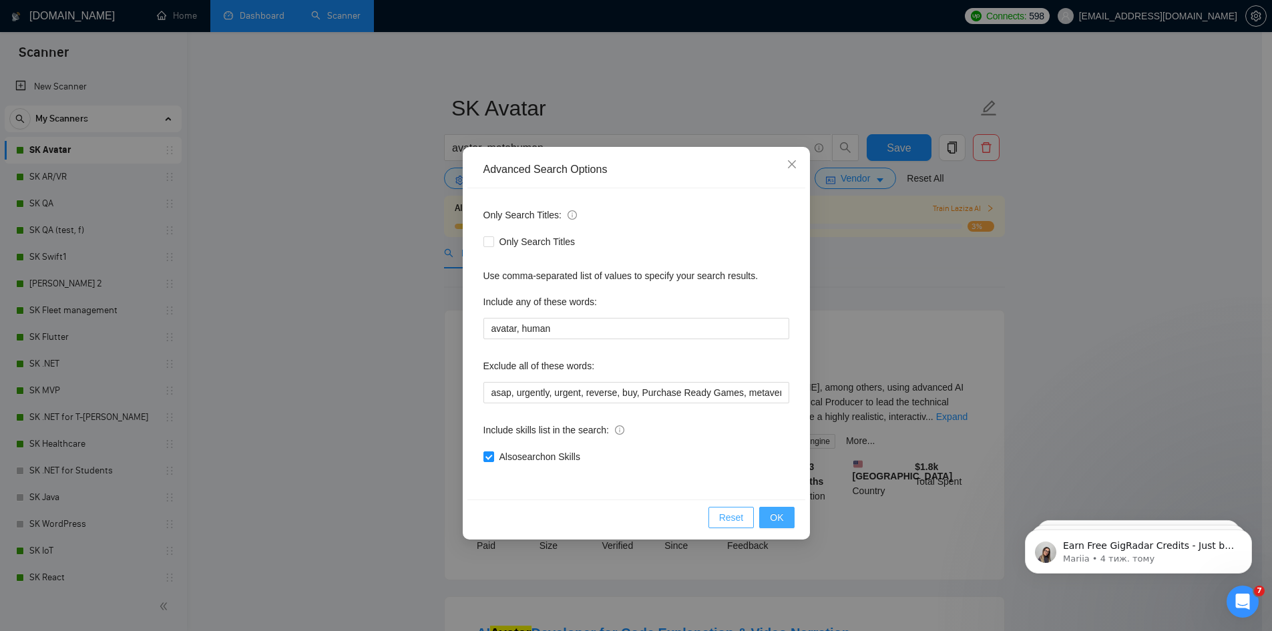
drag, startPoint x: 778, startPoint y: 509, endPoint x: 701, endPoint y: 482, distance: 82.2
click at [773, 507] on button "OK" at bounding box center [776, 517] width 35 height 21
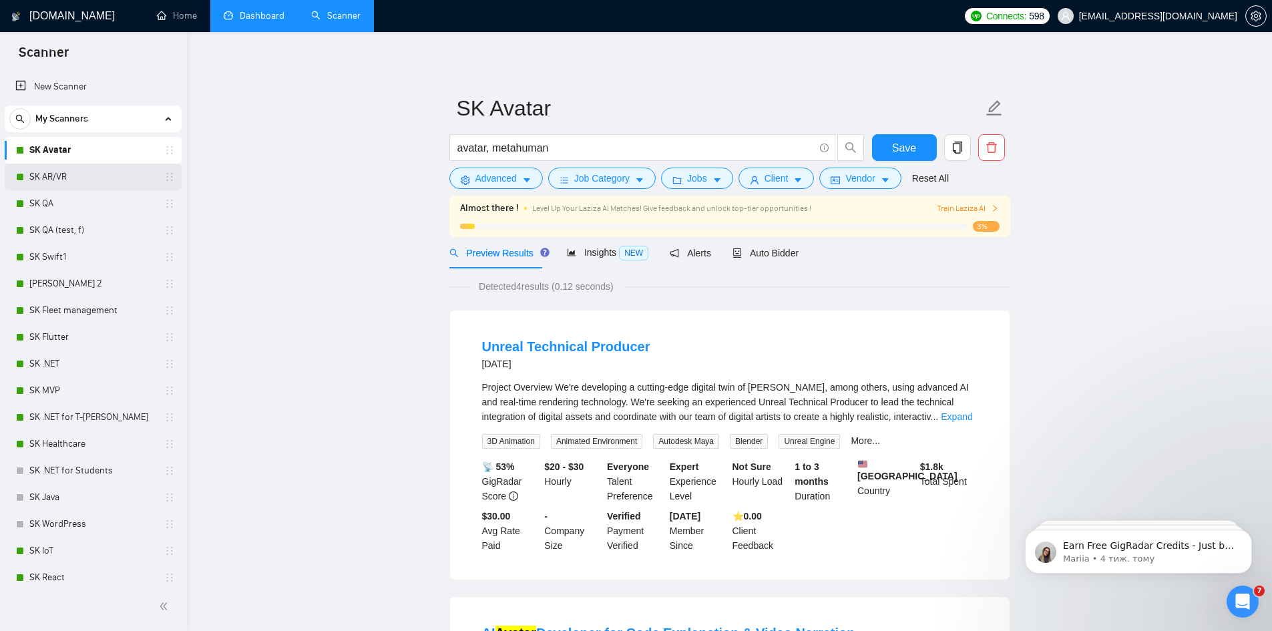
click at [63, 170] on link "SK AR/VR" at bounding box center [92, 177] width 127 height 27
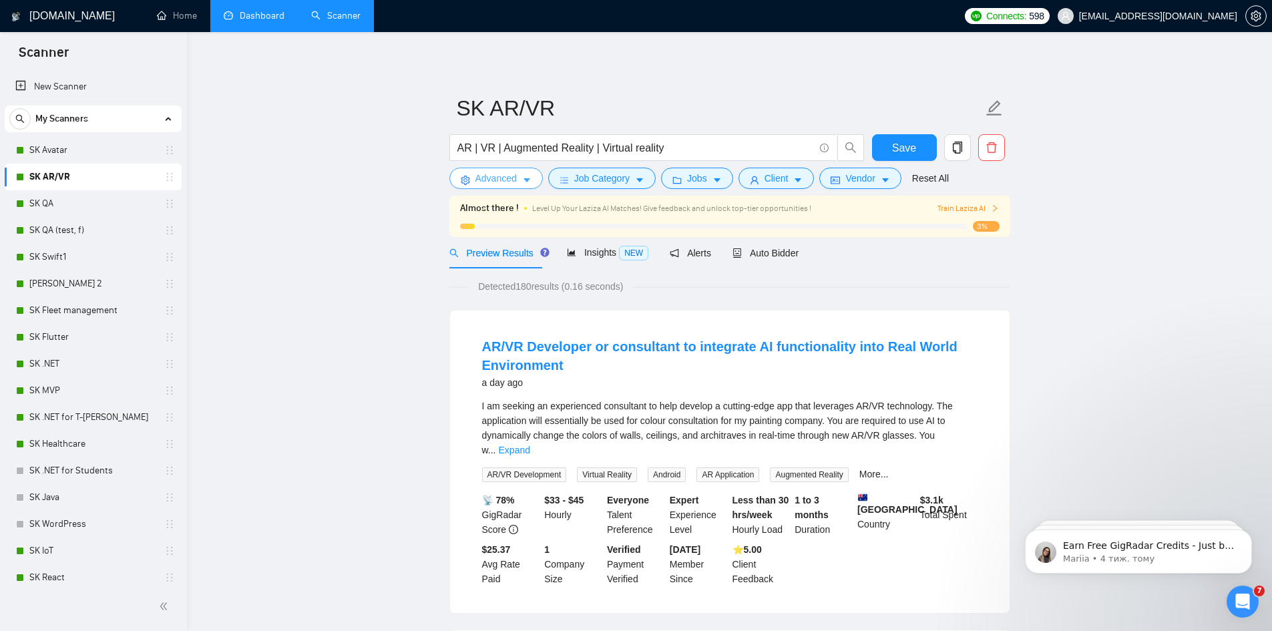
click at [520, 186] on button "Advanced" at bounding box center [497, 178] width 94 height 21
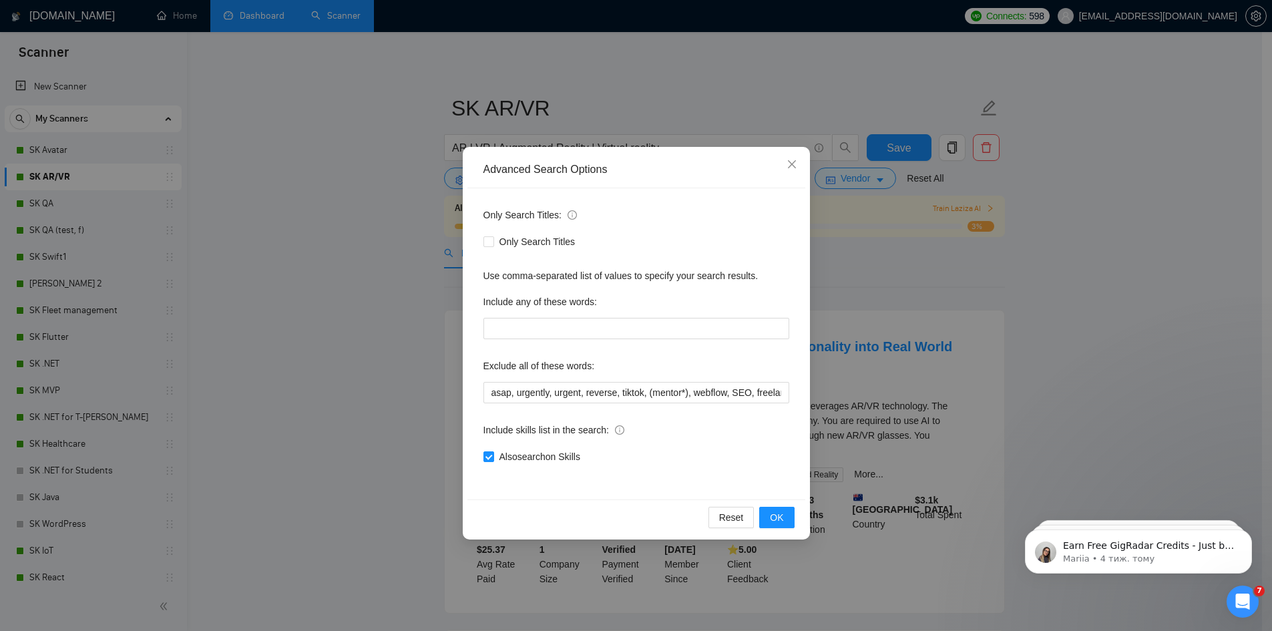
drag, startPoint x: 324, startPoint y: 348, endPoint x: 361, endPoint y: 341, distance: 37.5
click at [324, 349] on div "Advanced Search Options Only Search Titles: Only Search Titles Use comma-separa…" at bounding box center [636, 315] width 1272 height 631
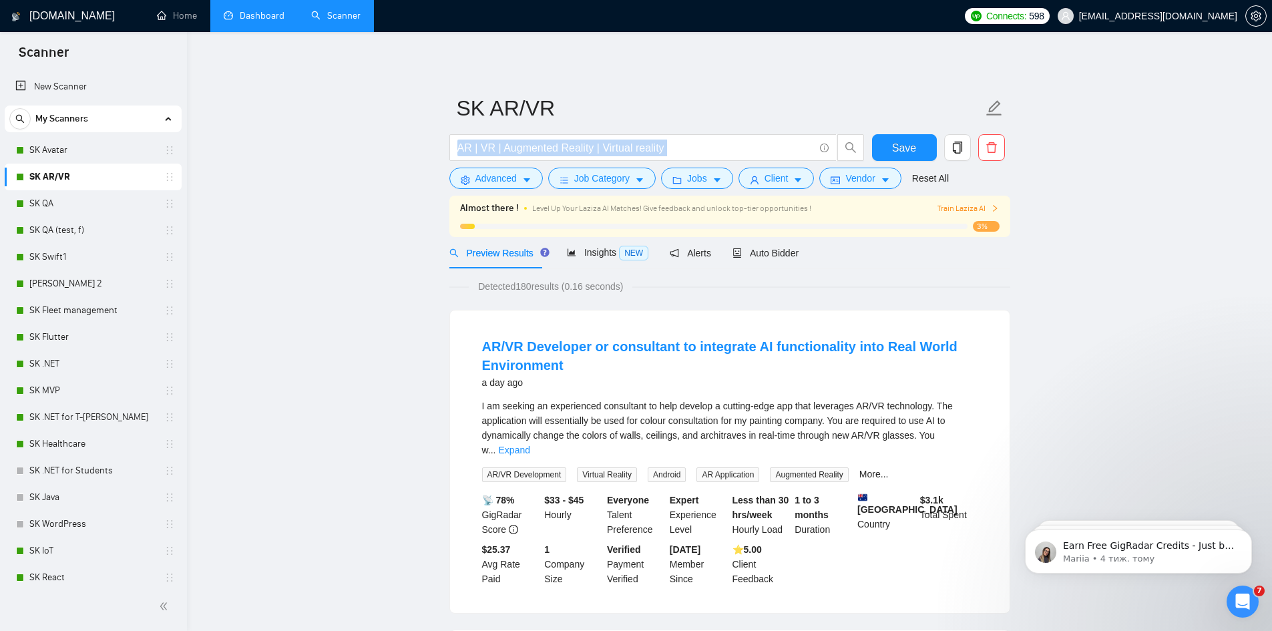
click at [649, 167] on form "SK AR/VR AR | VR | Augmented Reality | Virtual reality Save Advanced Job Catego…" at bounding box center [730, 141] width 561 height 109
drag, startPoint x: 635, startPoint y: 176, endPoint x: 564, endPoint y: 228, distance: 88.3
click at [635, 177] on icon "caret-down" at bounding box center [639, 180] width 9 height 9
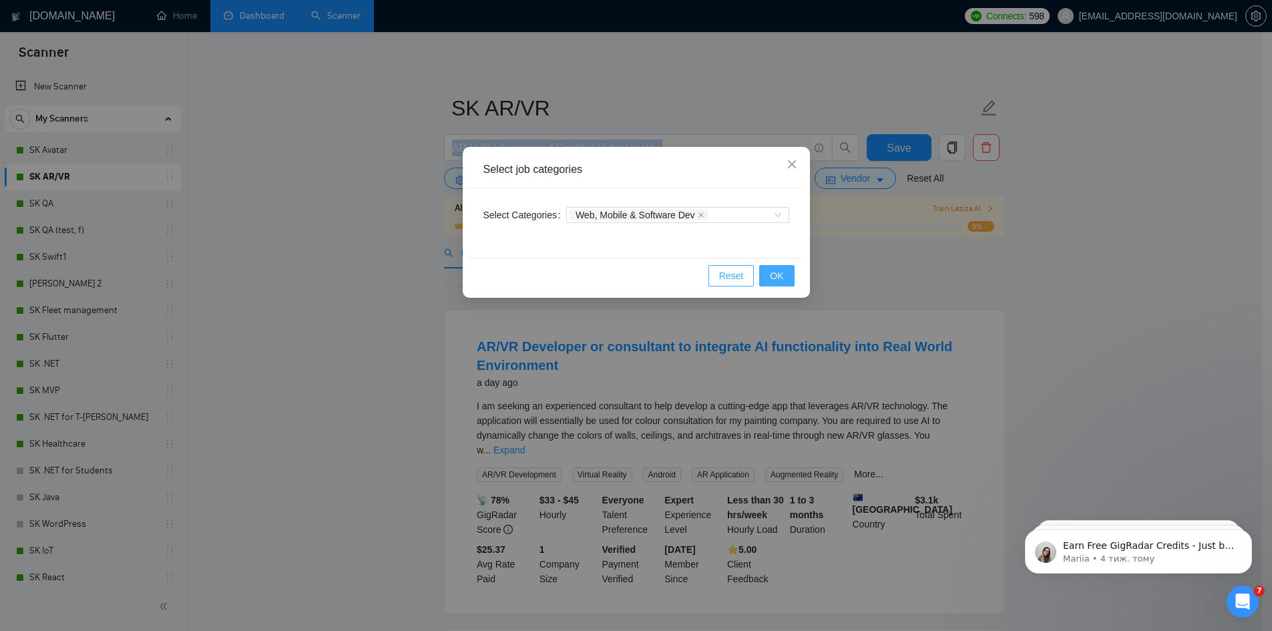
drag, startPoint x: 782, startPoint y: 274, endPoint x: 742, endPoint y: 273, distance: 39.4
click at [782, 277] on span "OK" at bounding box center [776, 276] width 13 height 15
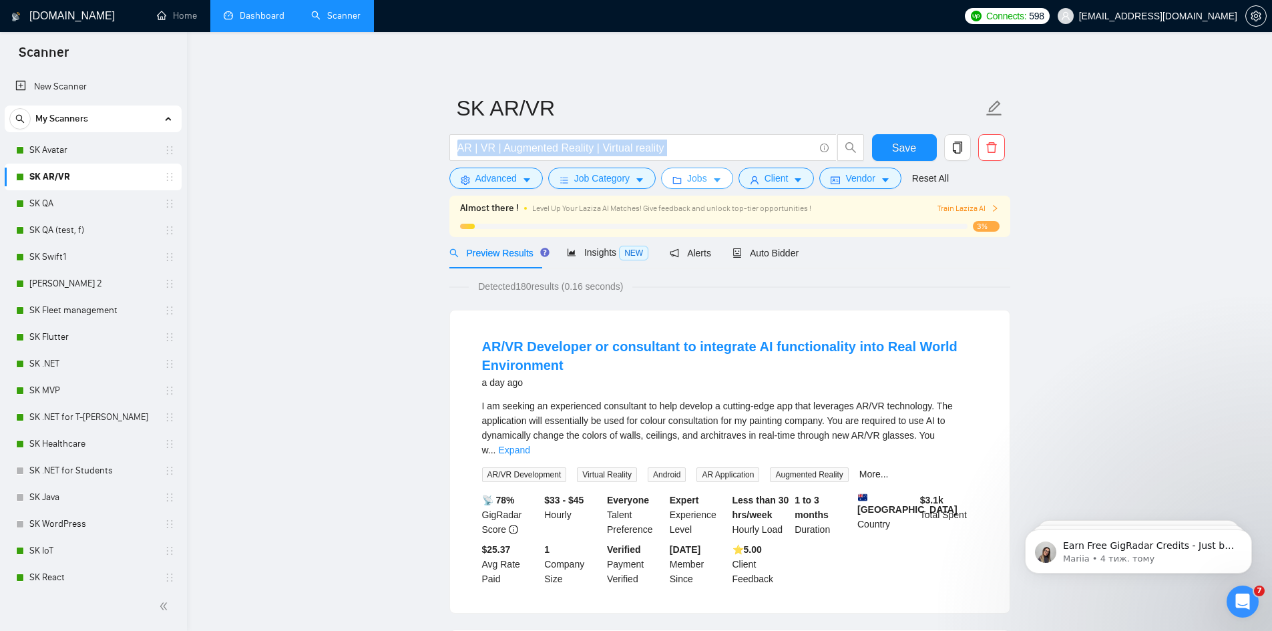
drag, startPoint x: 679, startPoint y: 178, endPoint x: 667, endPoint y: 208, distance: 33.0
click at [679, 178] on icon "folder" at bounding box center [677, 180] width 9 height 9
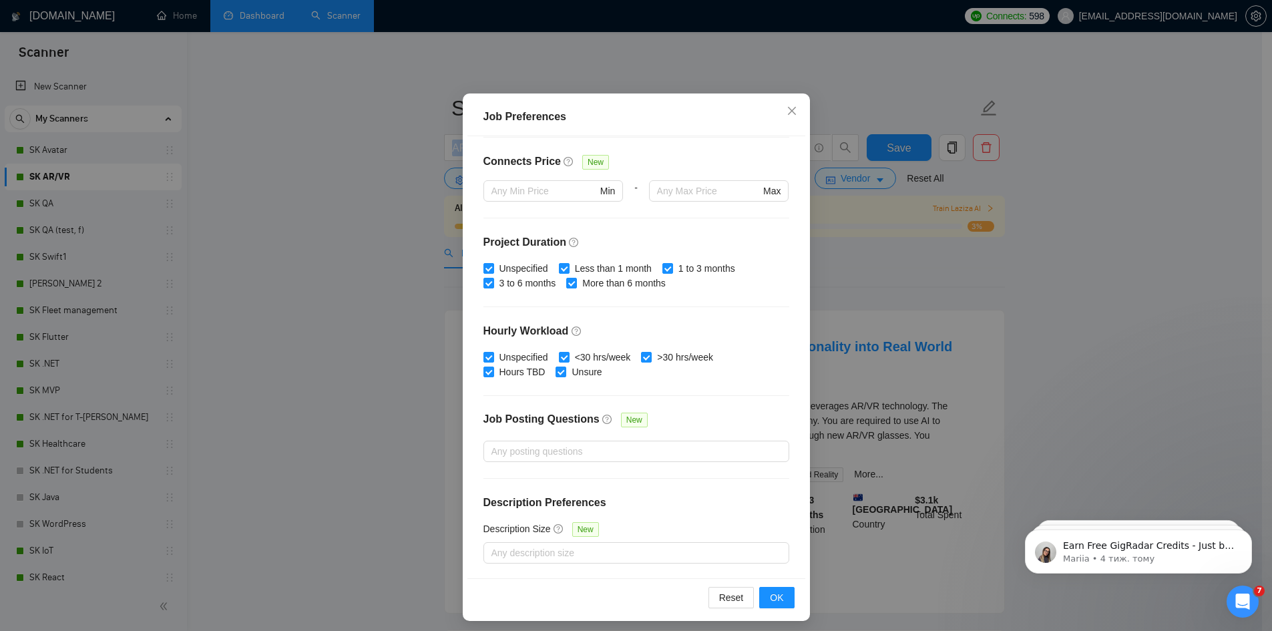
scroll to position [71, 0]
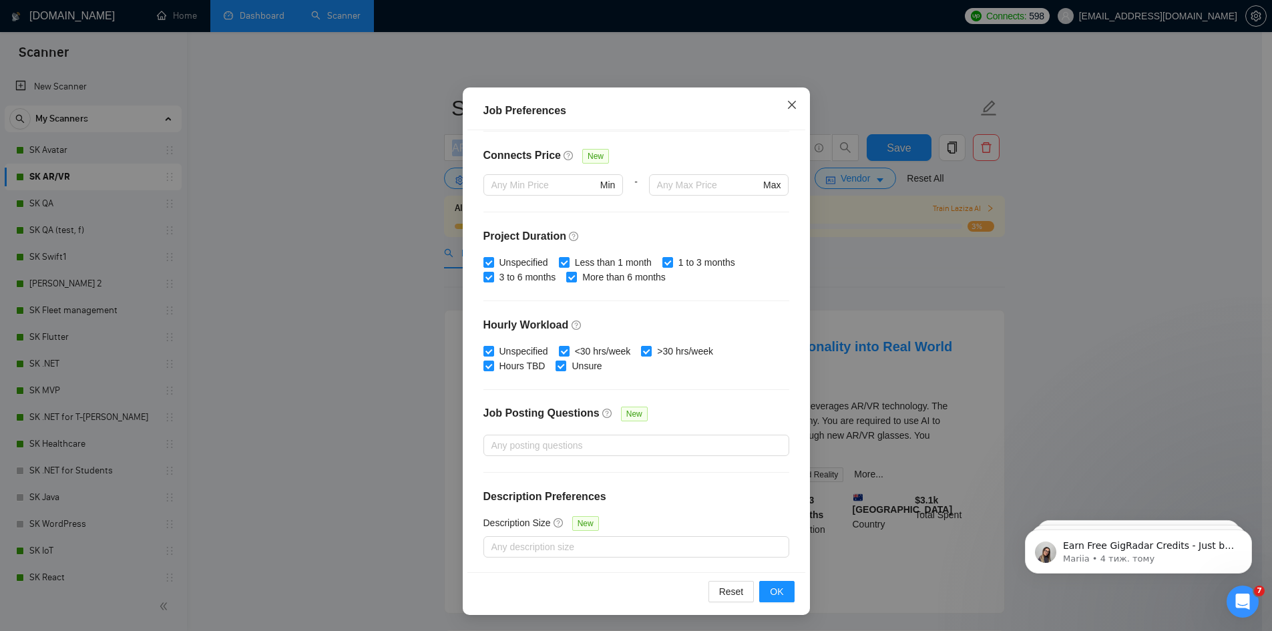
click at [787, 108] on icon "close" at bounding box center [792, 105] width 11 height 11
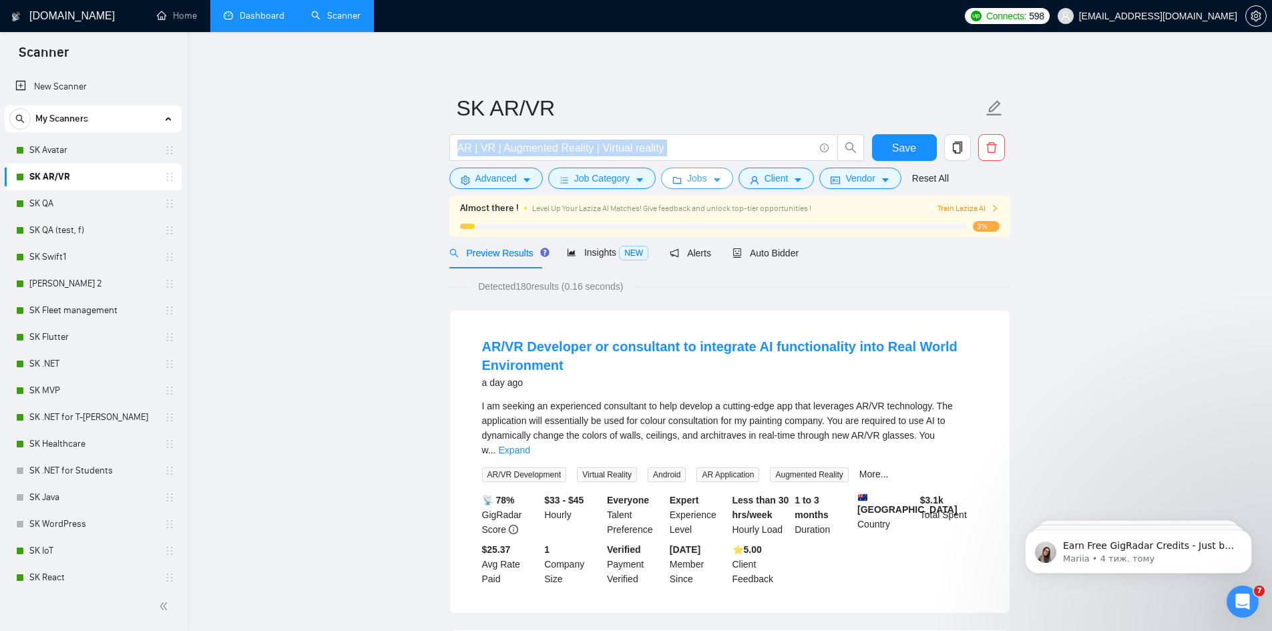
click at [701, 178] on span "Jobs" at bounding box center [697, 178] width 20 height 15
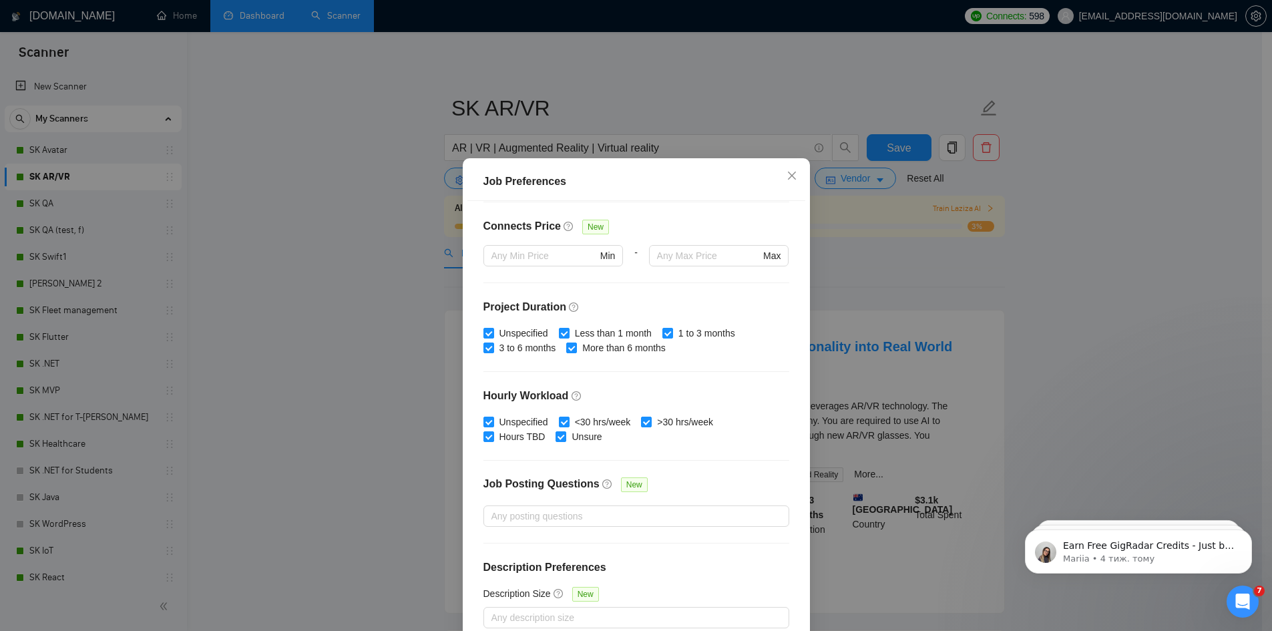
drag, startPoint x: 298, startPoint y: 196, endPoint x: 416, endPoint y: 188, distance: 118.5
click at [299, 196] on div "Job Preferences Budget Project Type All Fixed Price Hourly Rate Fixed Price Bud…" at bounding box center [636, 315] width 1272 height 631
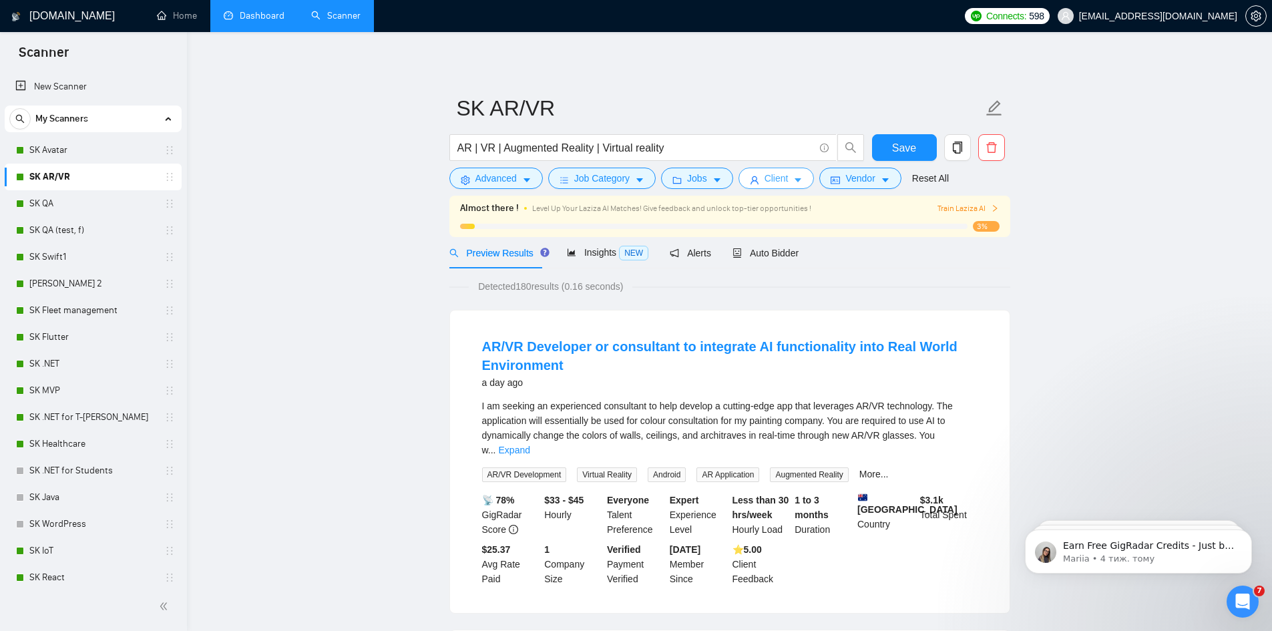
click at [770, 180] on span "Client" at bounding box center [777, 178] width 24 height 15
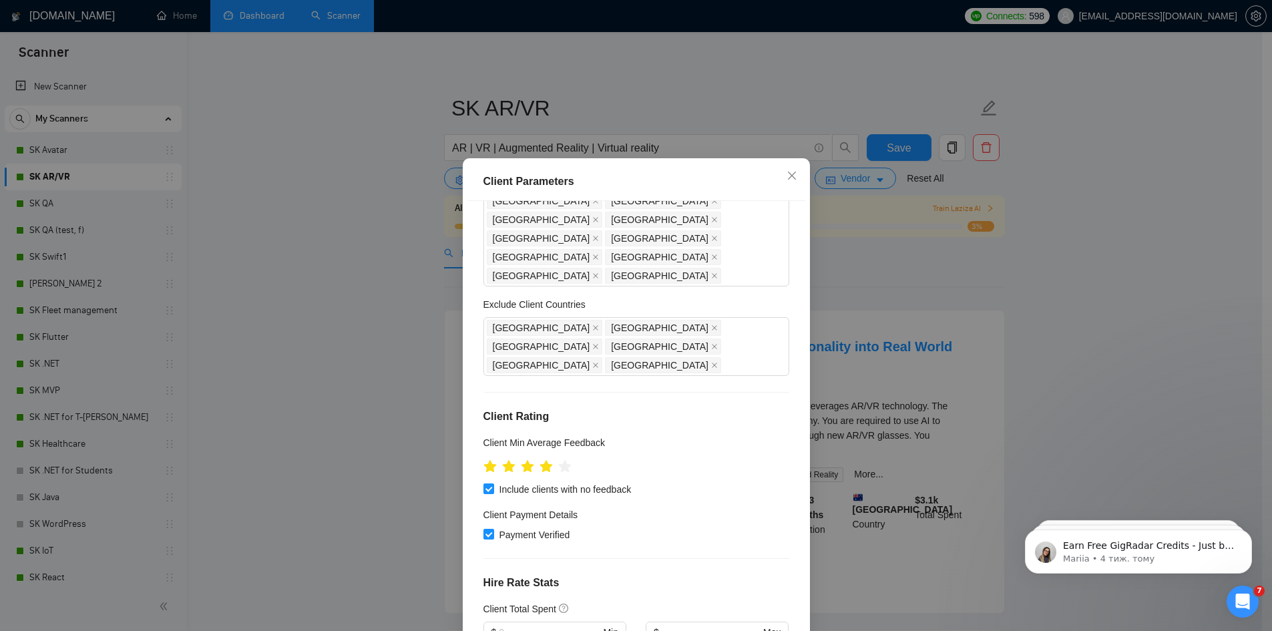
scroll to position [267, 0]
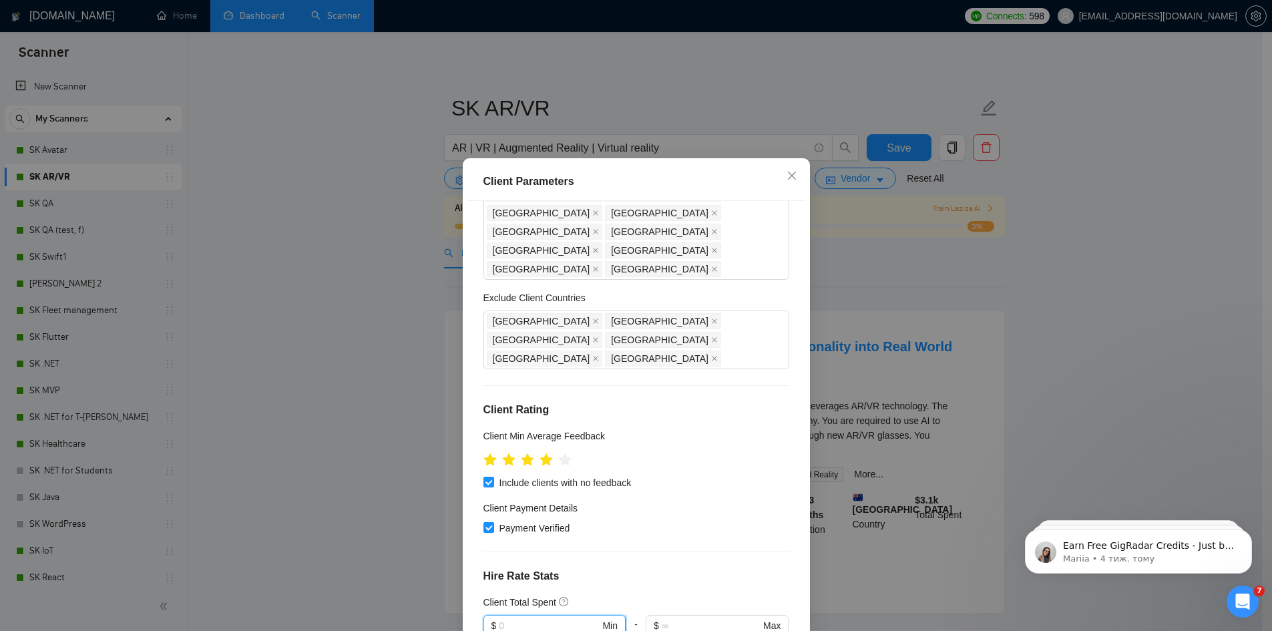
click at [540, 619] on input "text" at bounding box center [549, 626] width 101 height 15
click at [504, 544] on div "$1,000" at bounding box center [548, 545] width 124 height 15
type input "1000"
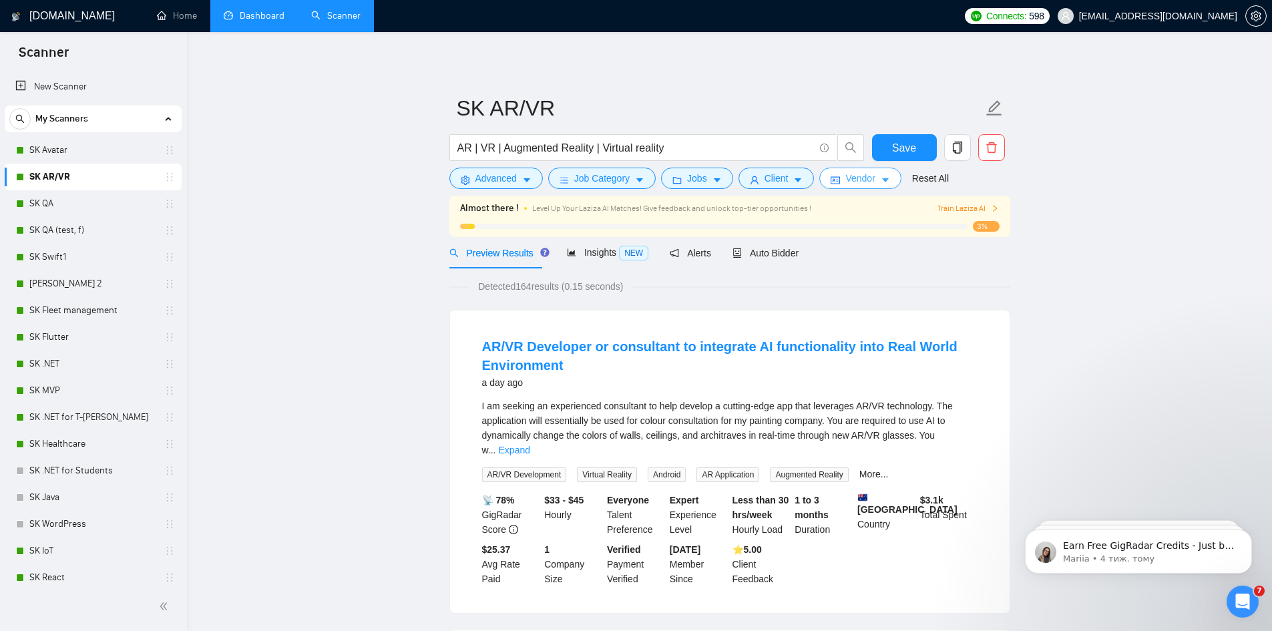
click at [842, 172] on button "Vendor" at bounding box center [860, 178] width 81 height 21
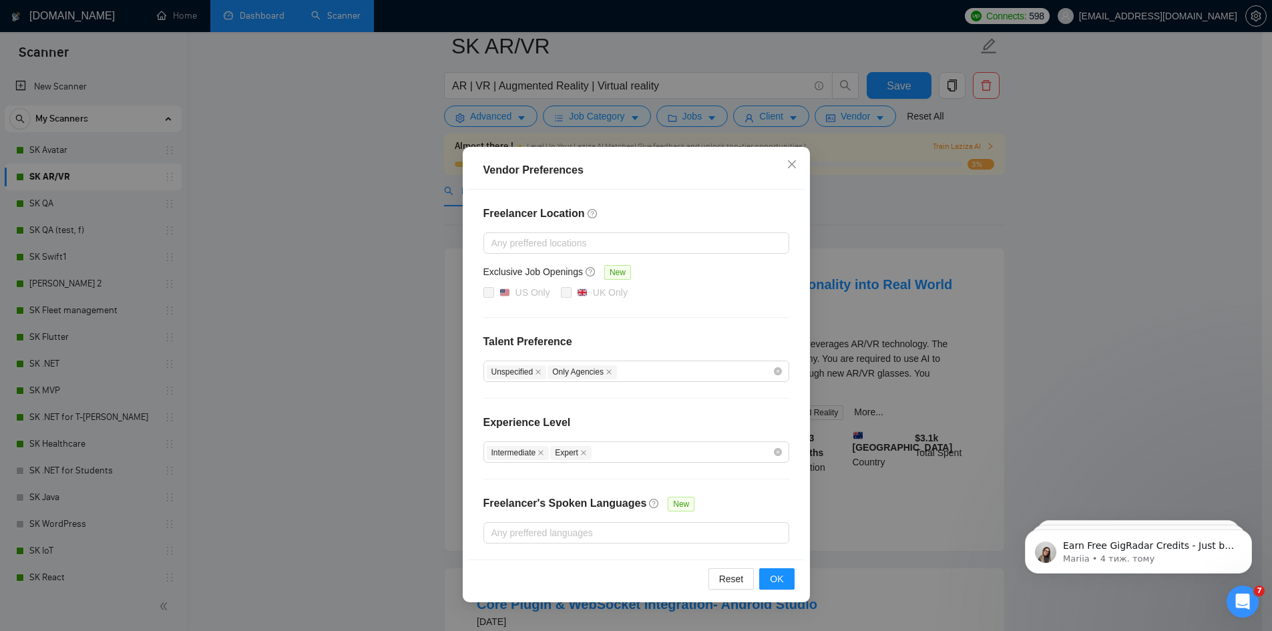
scroll to position [89, 0]
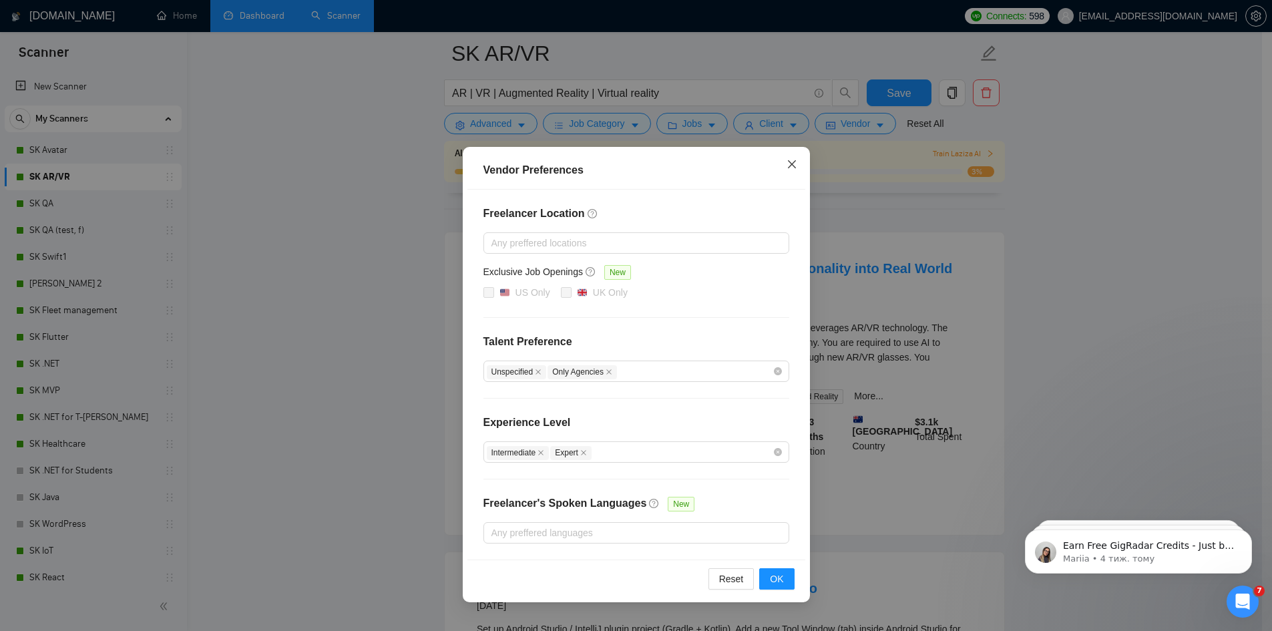
click at [797, 164] on span "Close" at bounding box center [792, 165] width 36 height 36
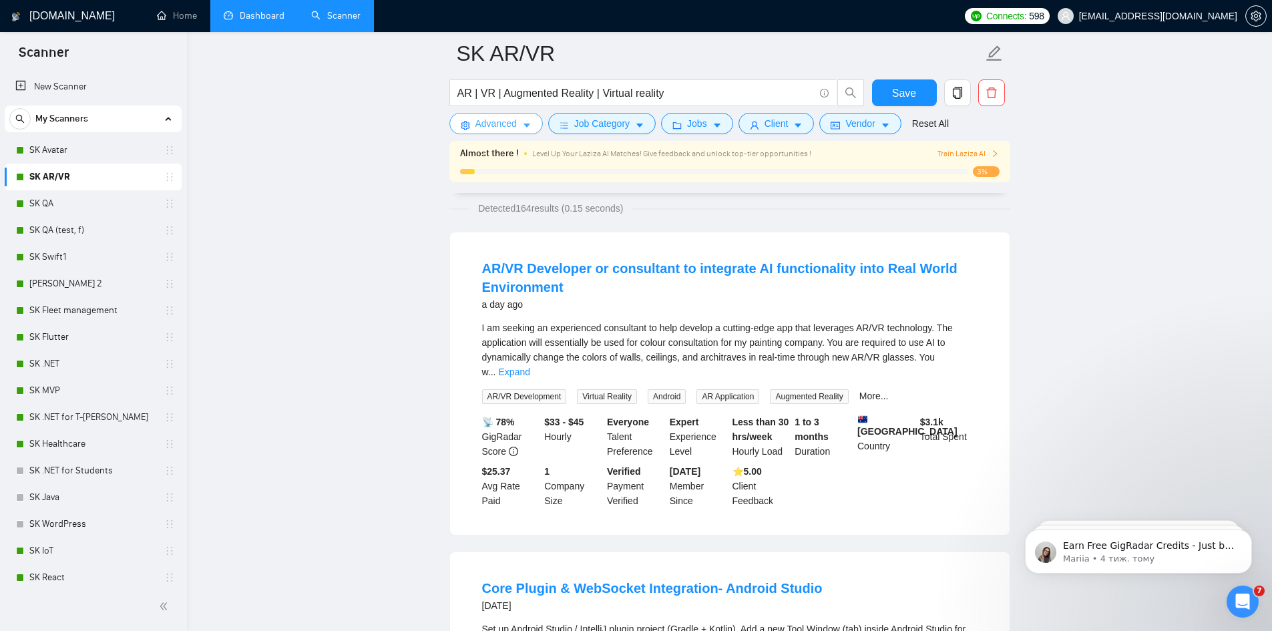
click at [508, 130] on span "Advanced" at bounding box center [496, 123] width 41 height 15
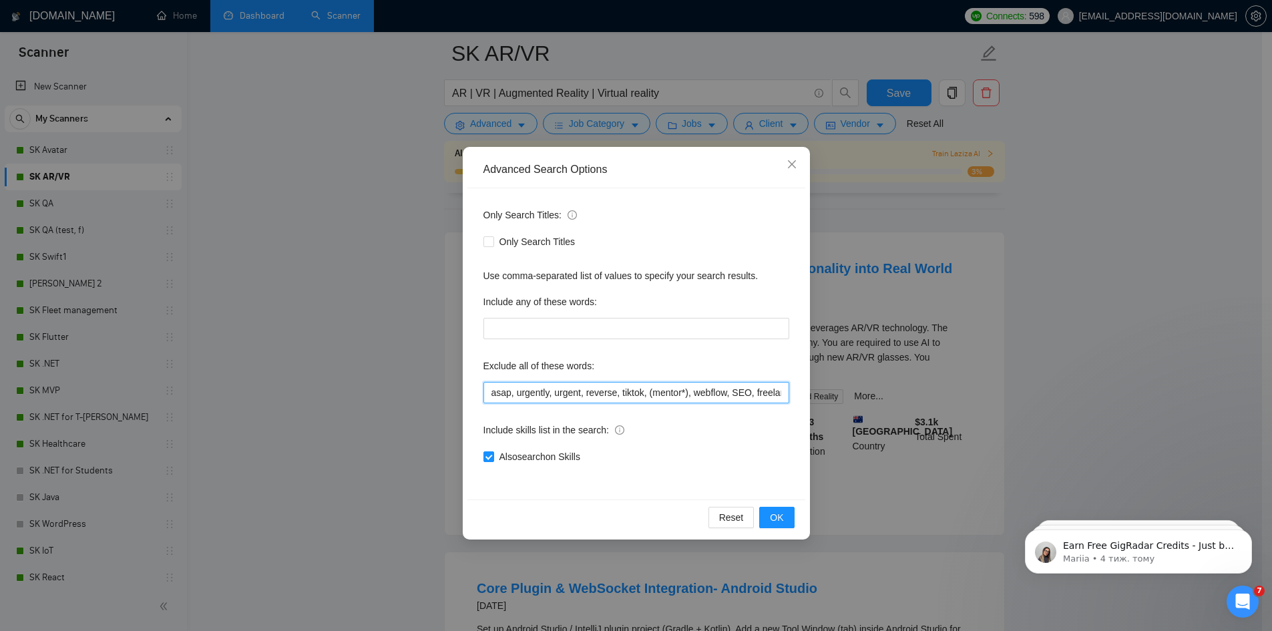
drag, startPoint x: 494, startPoint y: 391, endPoint x: 494, endPoint y: 403, distance: 12.7
click at [494, 391] on input "asap, urgently, urgent, reverse, tiktok, (mentor*), webflow, SEO, freelancer, i…" at bounding box center [637, 392] width 306 height 21
paste input "Quick Job"
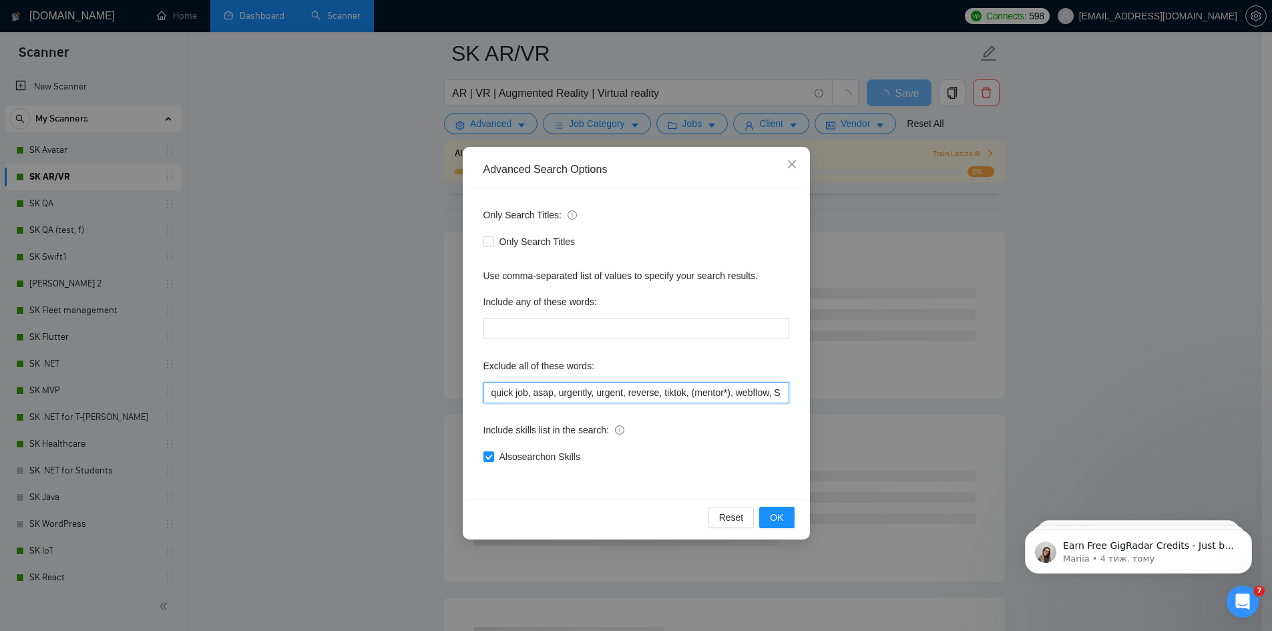
drag, startPoint x: 533, startPoint y: 393, endPoint x: 457, endPoint y: 393, distance: 76.1
click at [457, 393] on div "Advanced Search Options Only Search Titles: Only Search Titles Use comma-separa…" at bounding box center [636, 315] width 1272 height 631
type input "quick job, asap, urgently, urgent, reverse, tiktok, (mentor*), webflow, SEO, fr…"
click at [787, 519] on button "OK" at bounding box center [776, 517] width 35 height 21
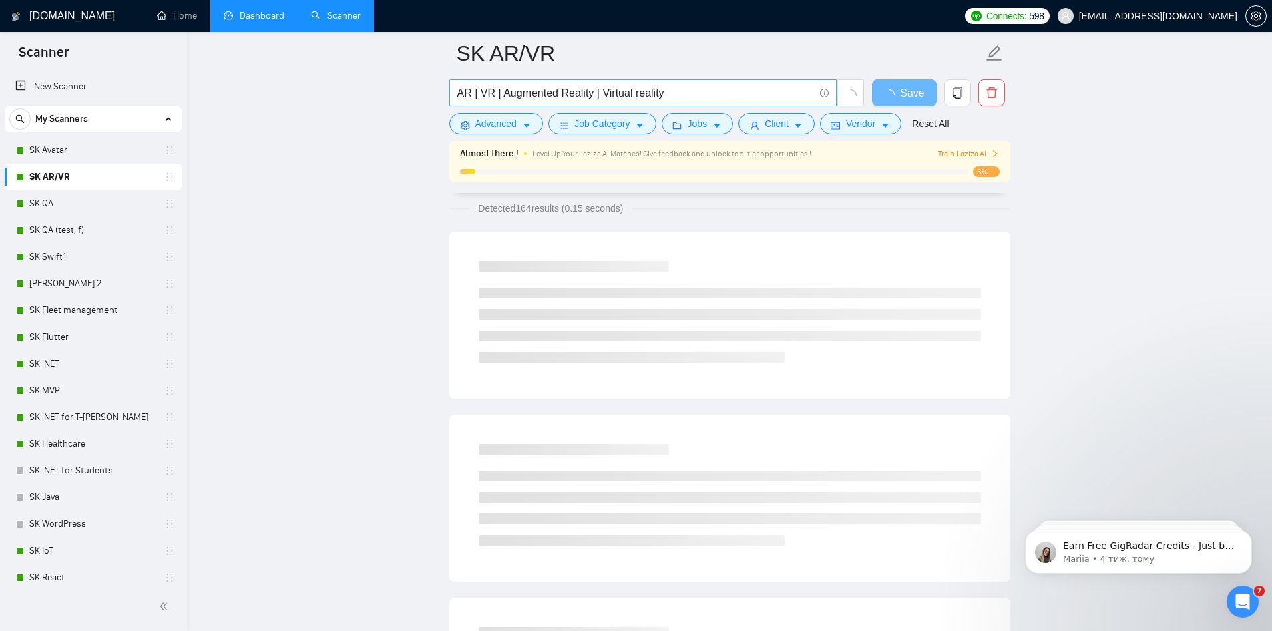
drag, startPoint x: 49, startPoint y: 152, endPoint x: 737, endPoint y: 79, distance: 691.8
click at [49, 152] on link "SK Avatar" at bounding box center [92, 150] width 127 height 27
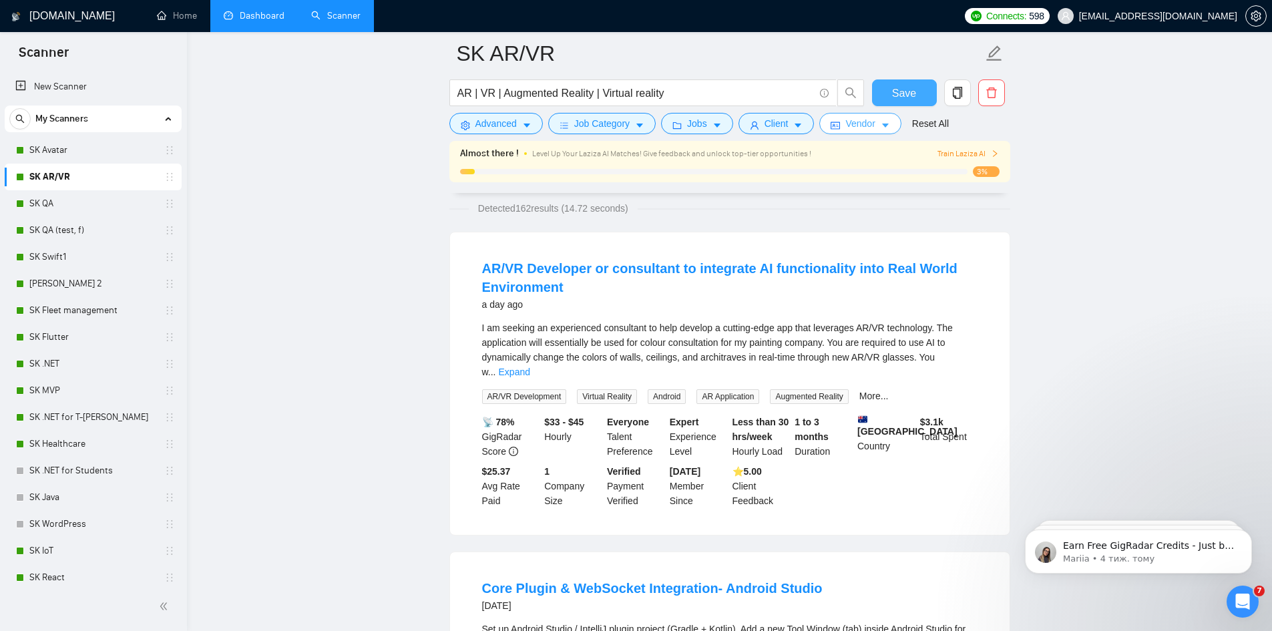
drag, startPoint x: 905, startPoint y: 93, endPoint x: 882, endPoint y: 113, distance: 30.8
click at [906, 93] on span "Save" at bounding box center [904, 93] width 24 height 17
click at [466, 123] on icon "setting" at bounding box center [465, 125] width 9 height 9
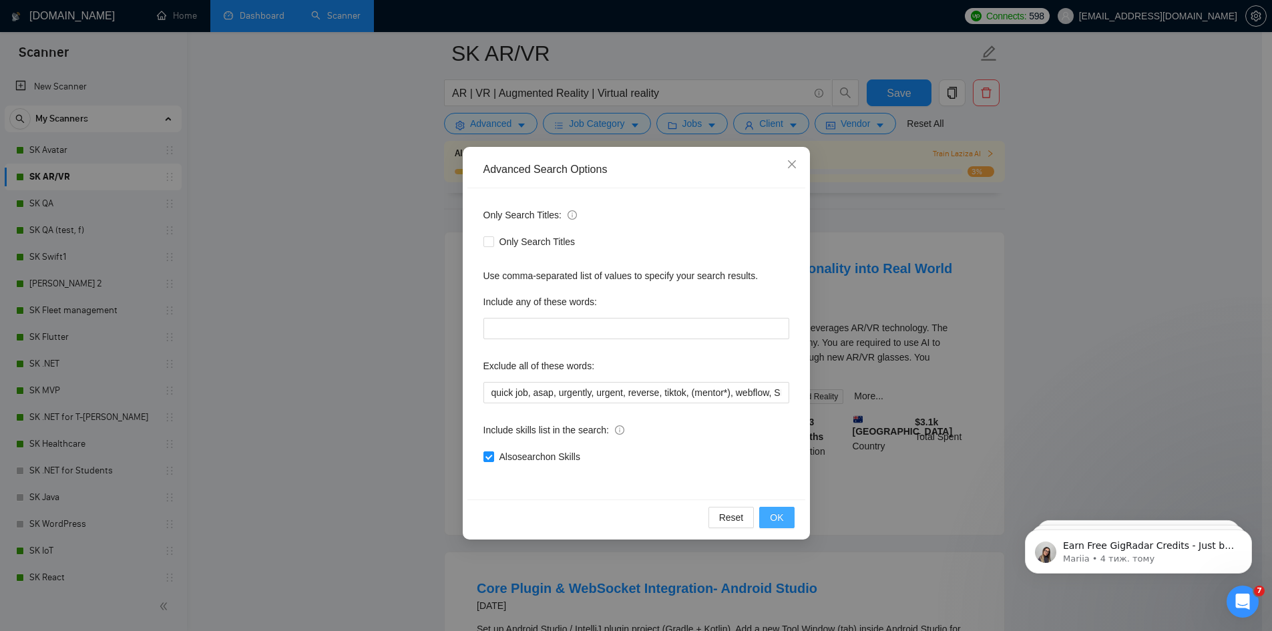
click at [776, 522] on span "OK" at bounding box center [776, 517] width 13 height 15
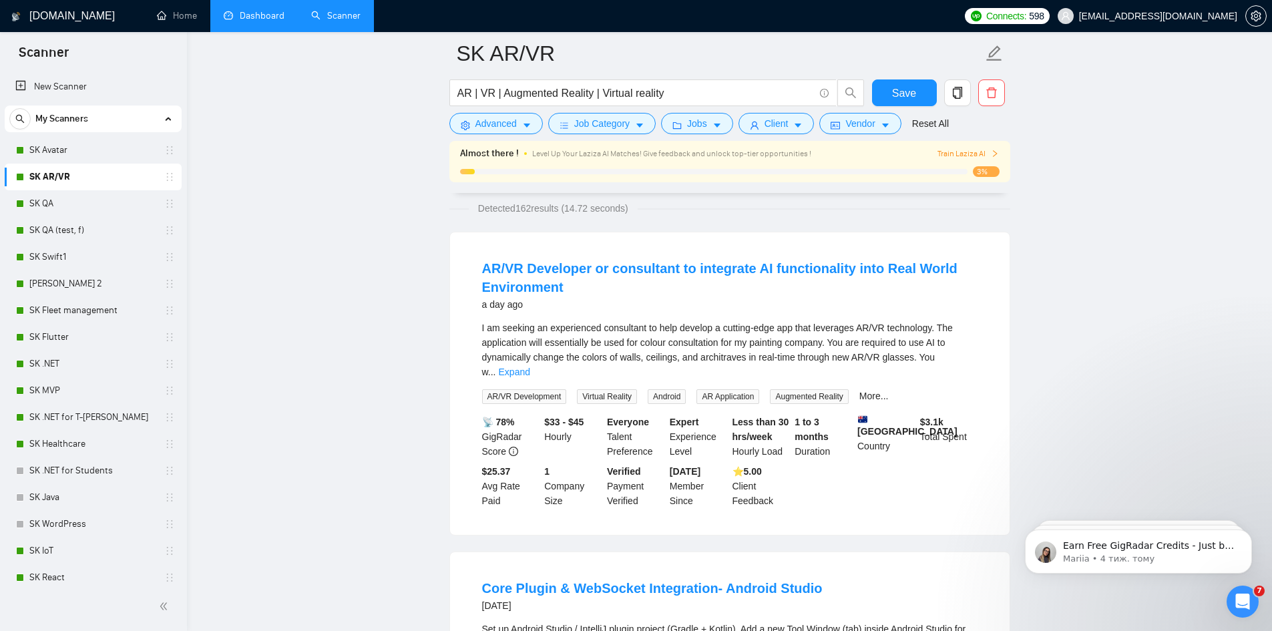
drag, startPoint x: 959, startPoint y: 368, endPoint x: 959, endPoint y: 359, distance: 9.4
click at [959, 367] on div "I am seeking an experienced consultant to help develop a cutting-edge app that …" at bounding box center [730, 362] width 496 height 83
click at [530, 367] on link "Expand" at bounding box center [514, 372] width 31 height 11
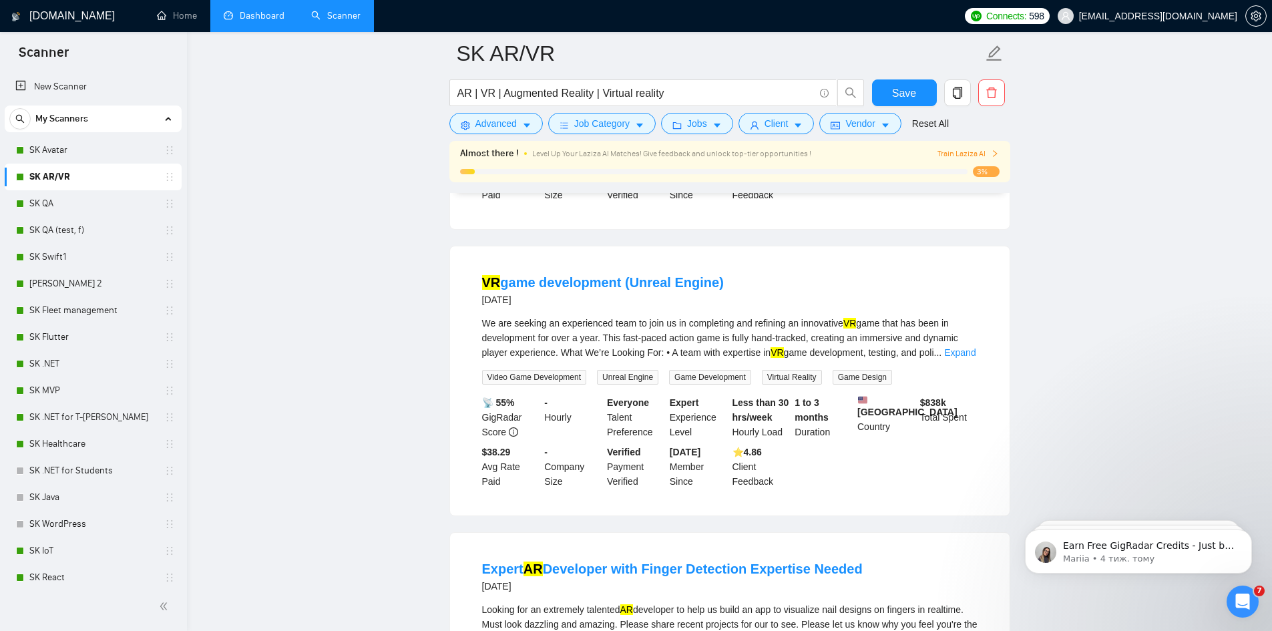
scroll to position [713, 0]
click at [956, 358] on div "We are seeking an experienced team to join us in completing and refining an inn…" at bounding box center [730, 336] width 496 height 44
click at [956, 356] on link "Expand" at bounding box center [959, 350] width 31 height 11
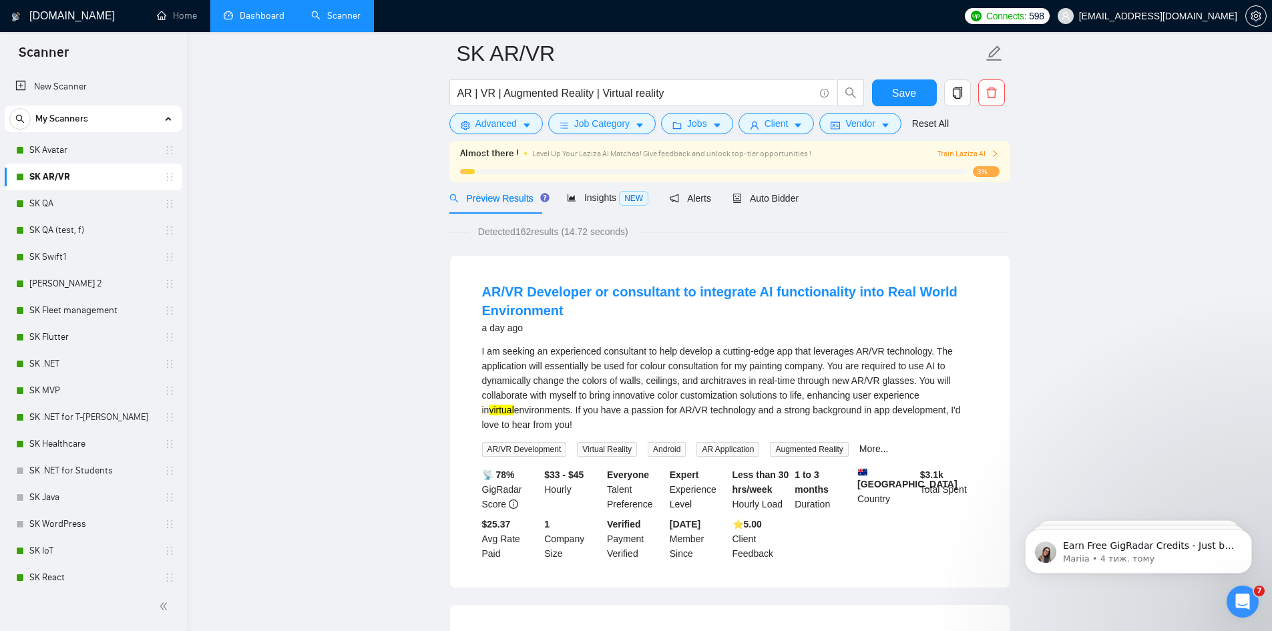
scroll to position [0, 0]
